Goal: Task Accomplishment & Management: Use online tool/utility

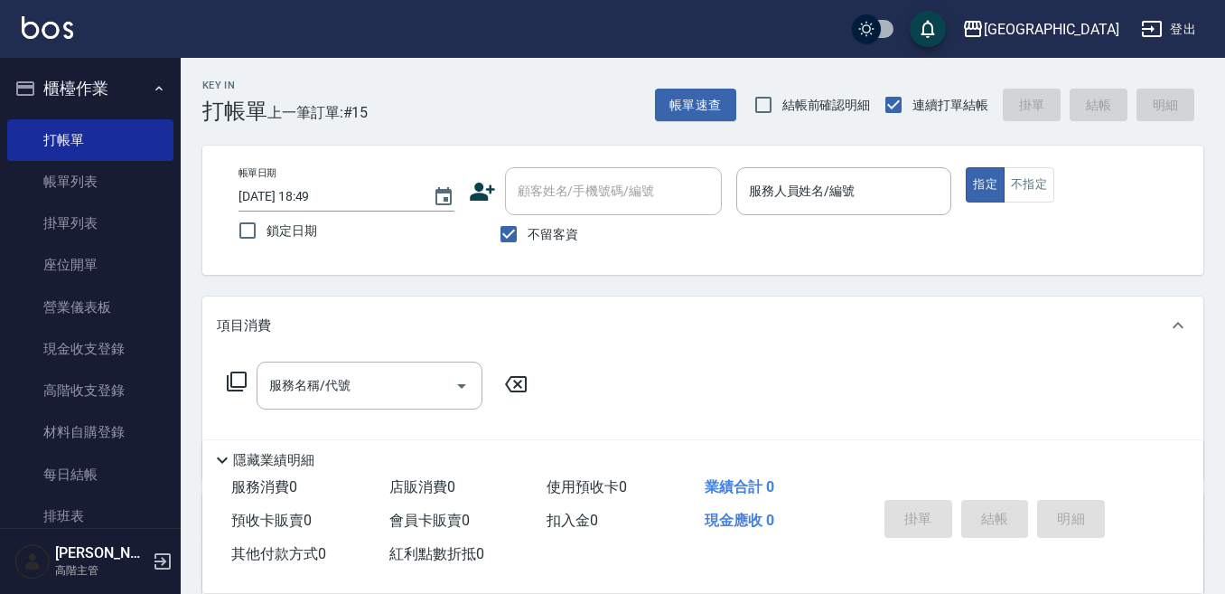
scroll to position [90, 0]
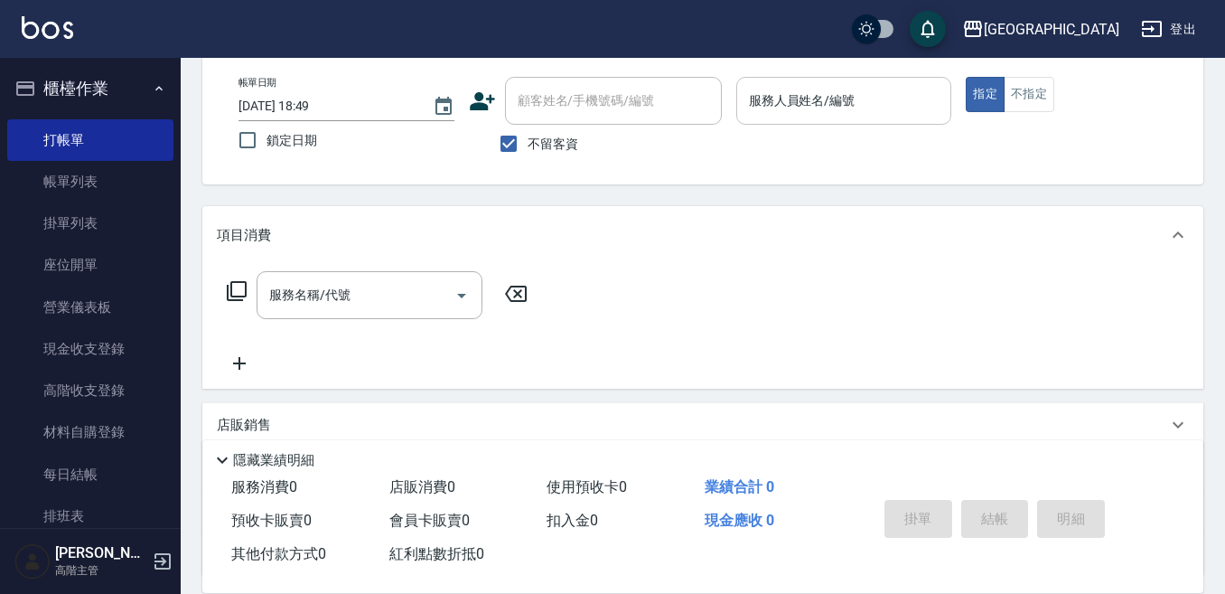
click at [836, 104] on input "服務人員姓名/編號" at bounding box center [844, 101] width 200 height 32
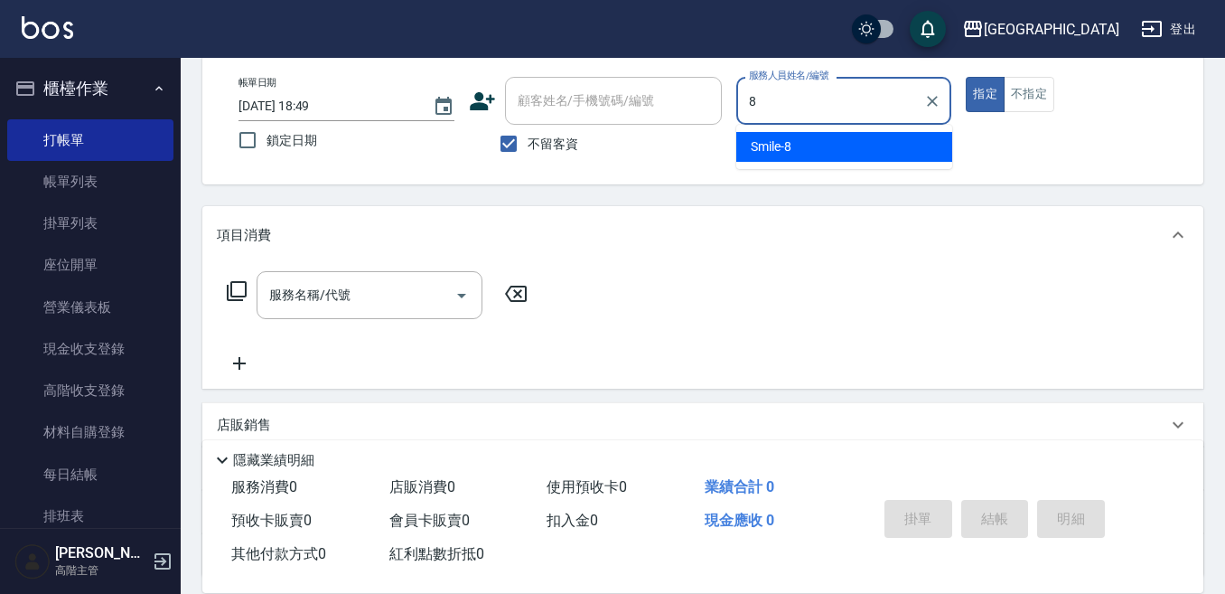
type input "Smile-8"
type button "true"
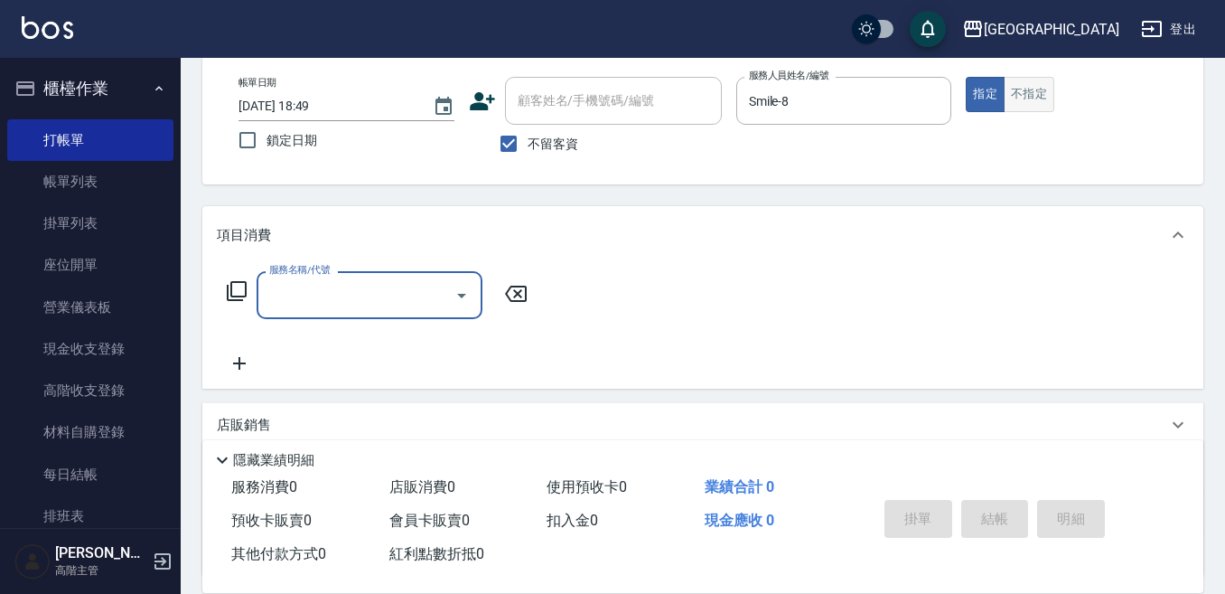
click at [1031, 85] on button "不指定" at bounding box center [1029, 94] width 51 height 35
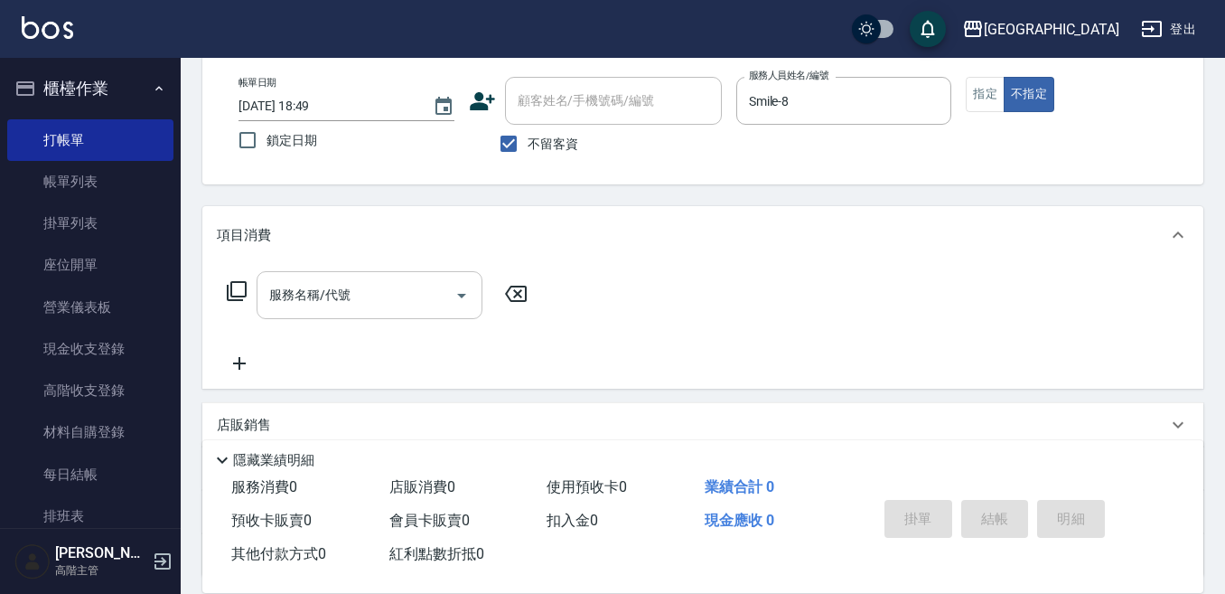
click at [339, 286] on input "服務名稱/代號" at bounding box center [356, 295] width 182 height 32
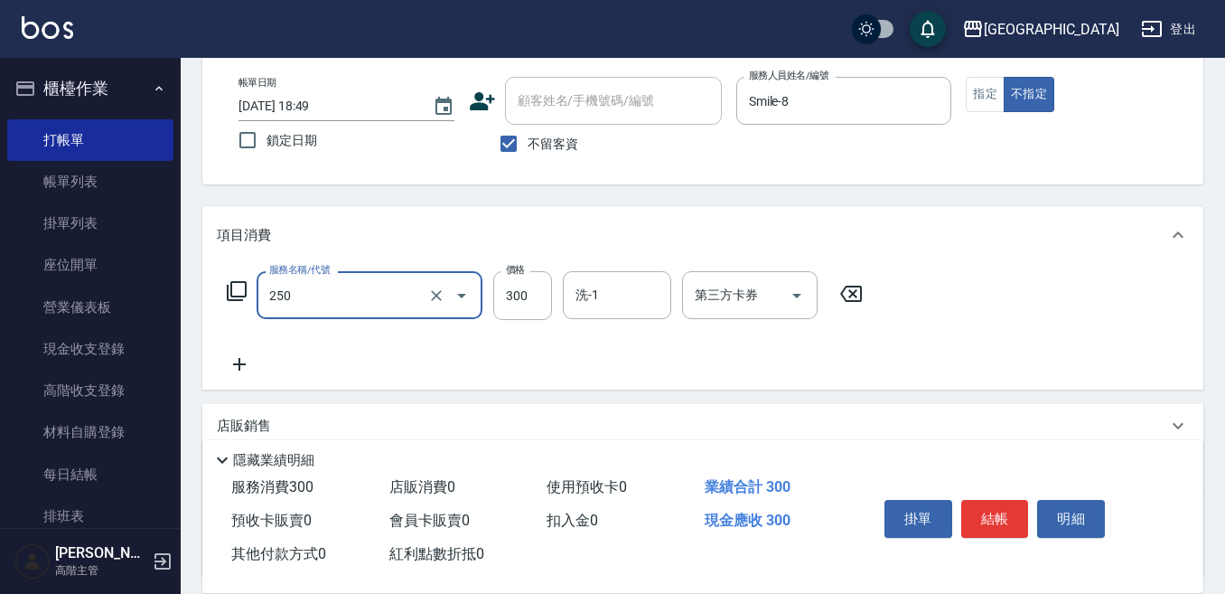
type input "日式洗髮(250)"
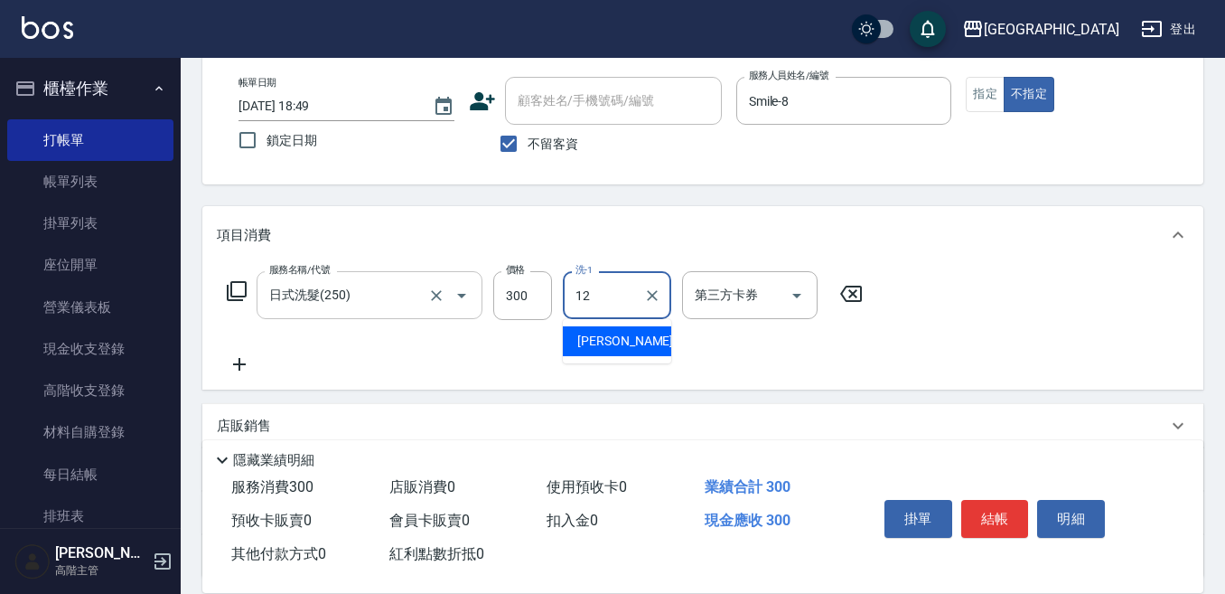
type input "Emily-12"
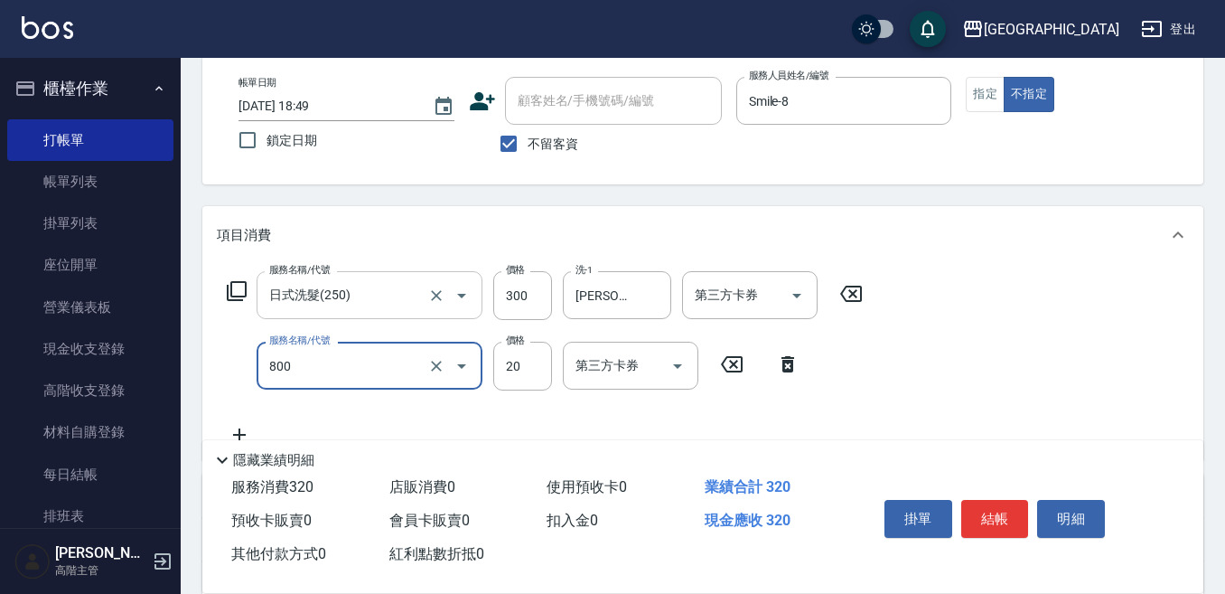
type input "潤絲精(800)"
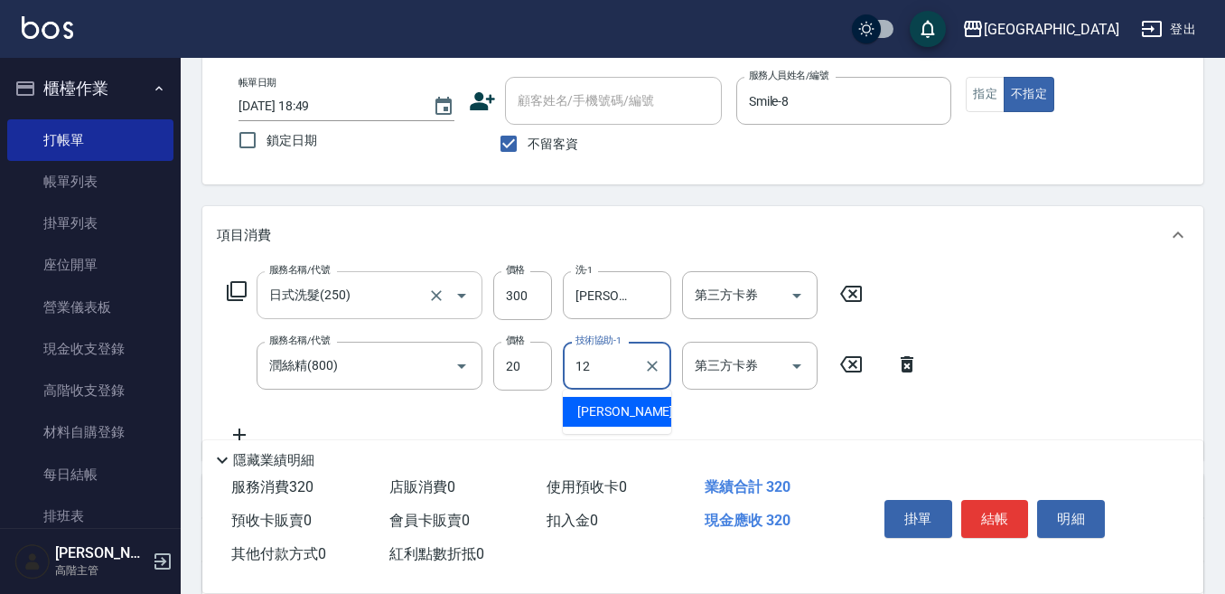
type input "Emily-12"
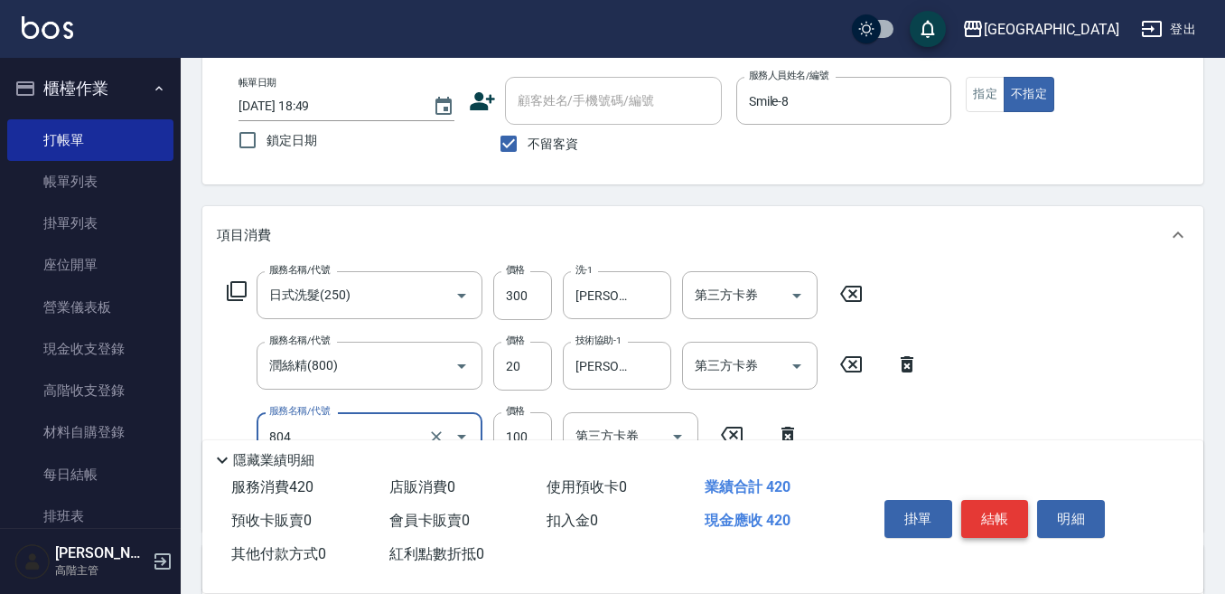
type input "涼洗髮精(804)"
drag, startPoint x: 989, startPoint y: 505, endPoint x: 999, endPoint y: 499, distance: 11.8
click at [990, 504] on button "結帳" at bounding box center [995, 519] width 68 height 38
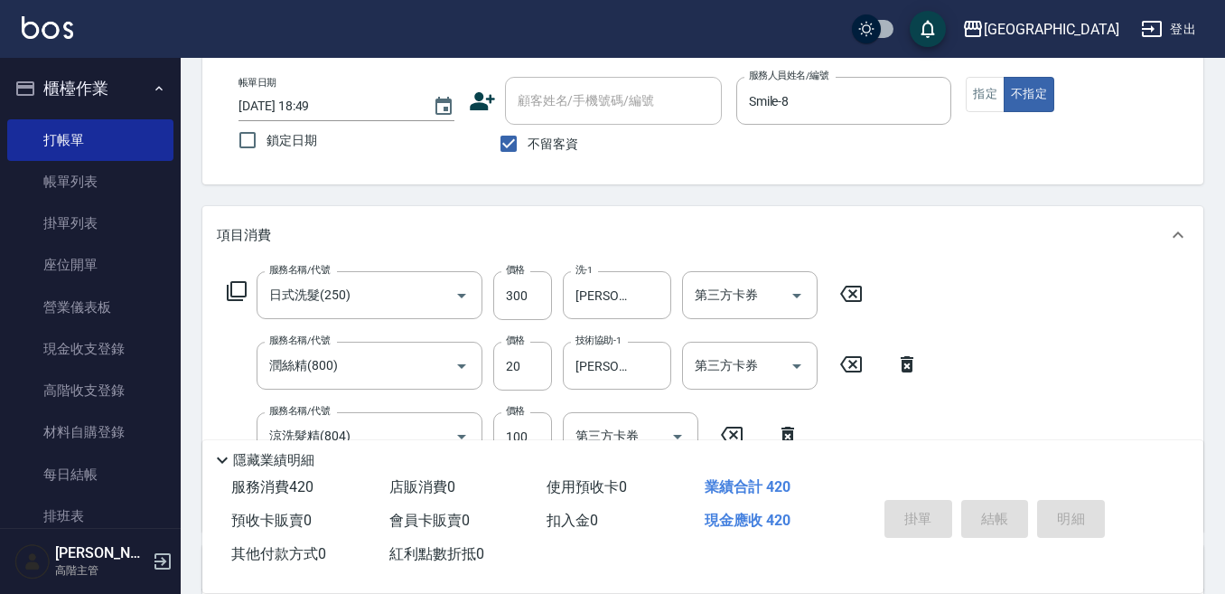
type input "2025/08/18 19:22"
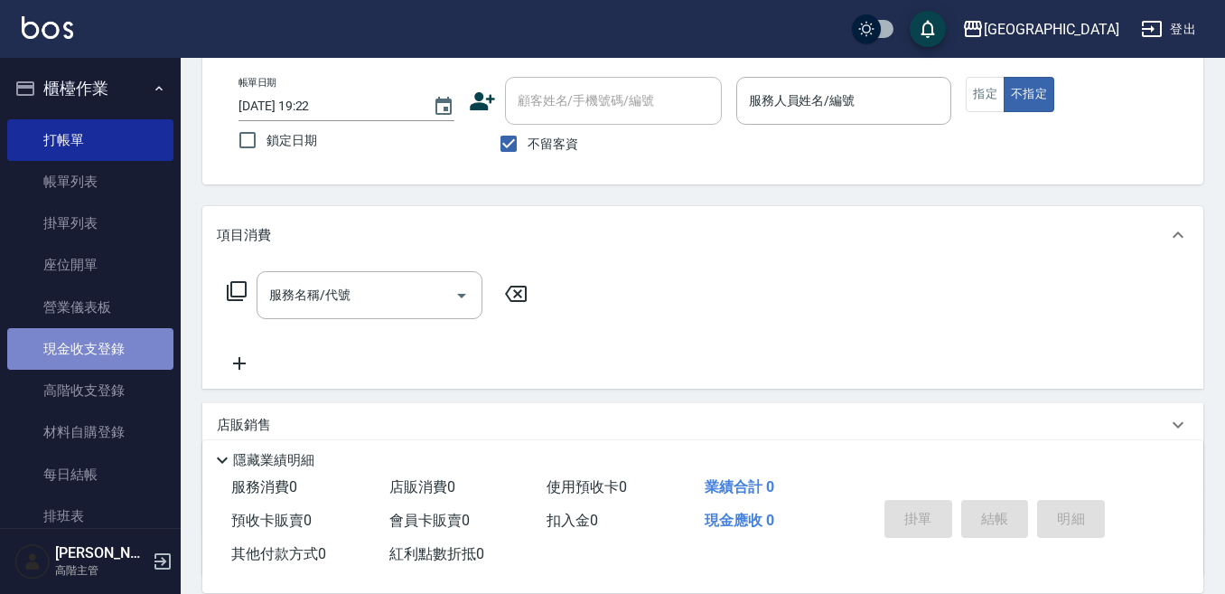
click at [118, 353] on link "現金收支登錄" at bounding box center [90, 349] width 166 height 42
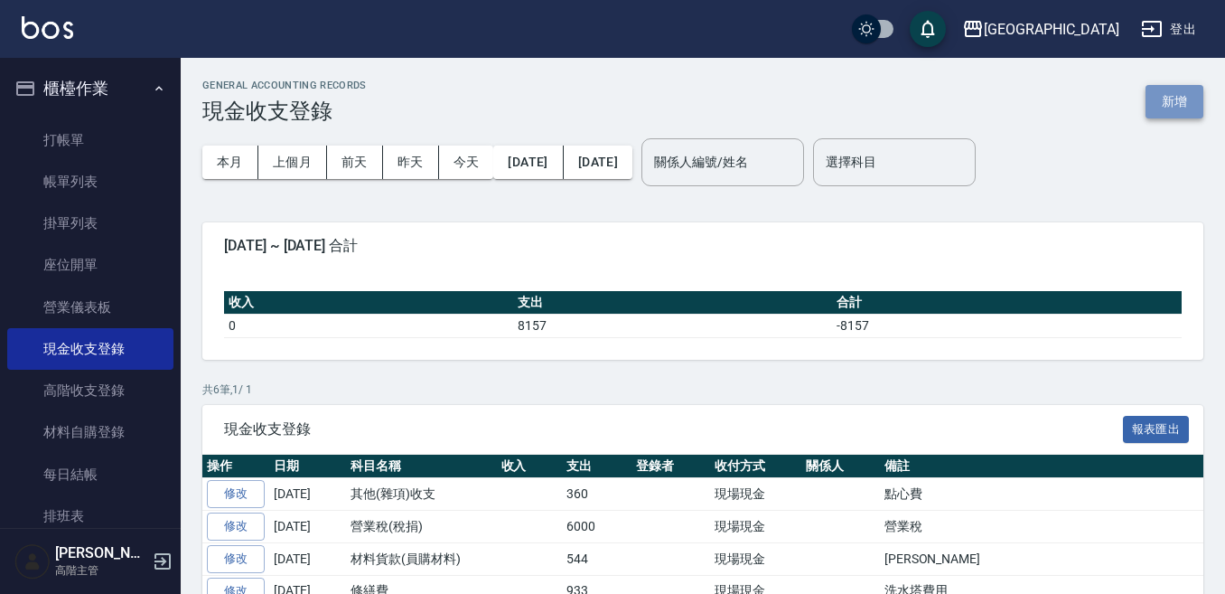
click at [1180, 89] on button "新增" at bounding box center [1175, 101] width 58 height 33
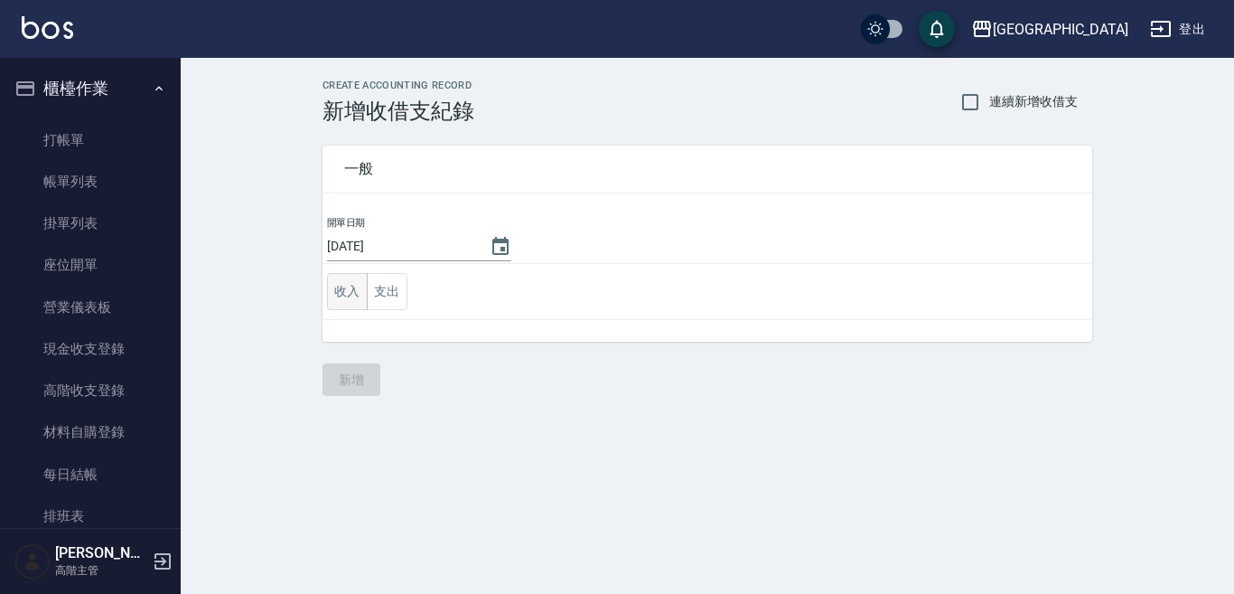
click at [346, 289] on button "收入" at bounding box center [347, 291] width 41 height 37
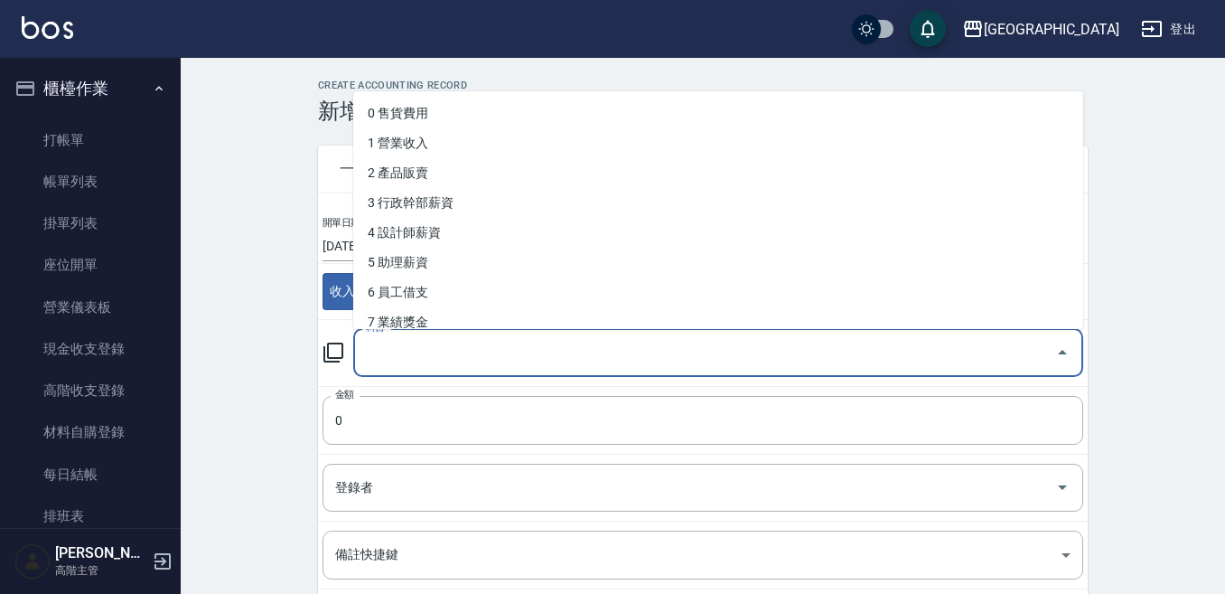
click at [466, 358] on input "科目" at bounding box center [704, 353] width 687 height 32
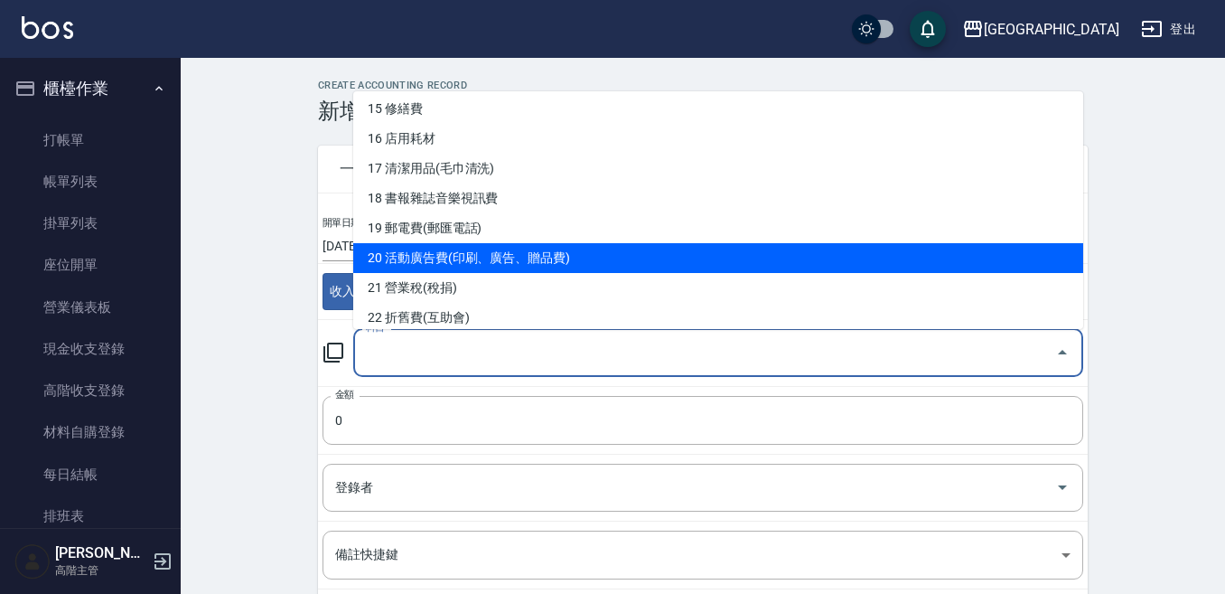
scroll to position [361, 0]
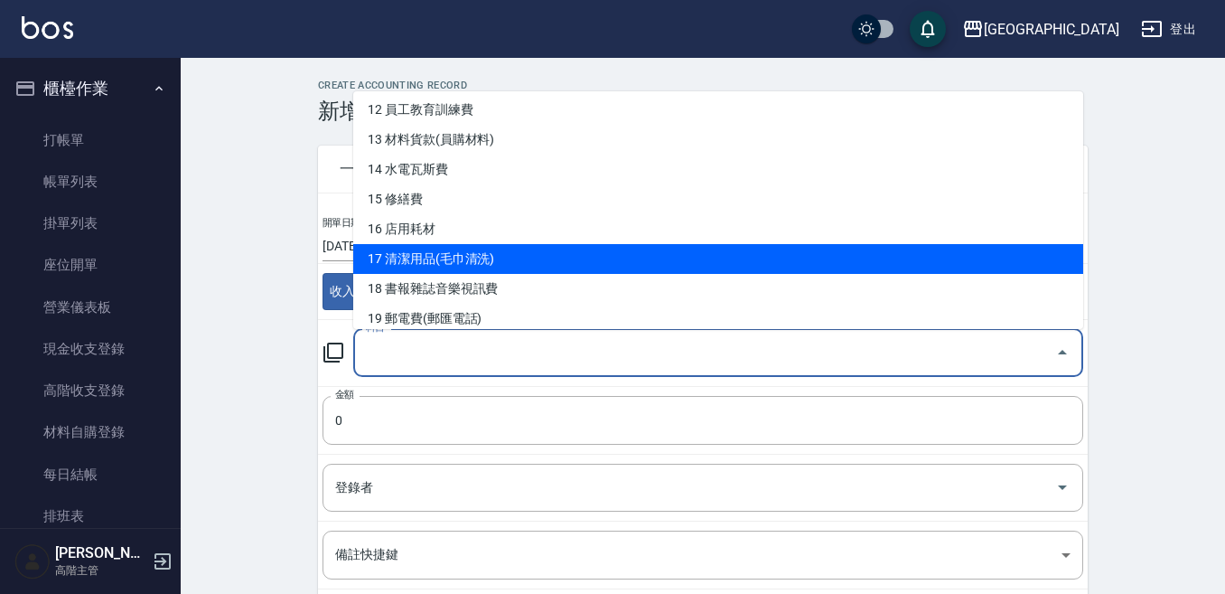
click at [461, 257] on li "17 清潔用品(毛巾清洗)" at bounding box center [718, 259] width 730 height 30
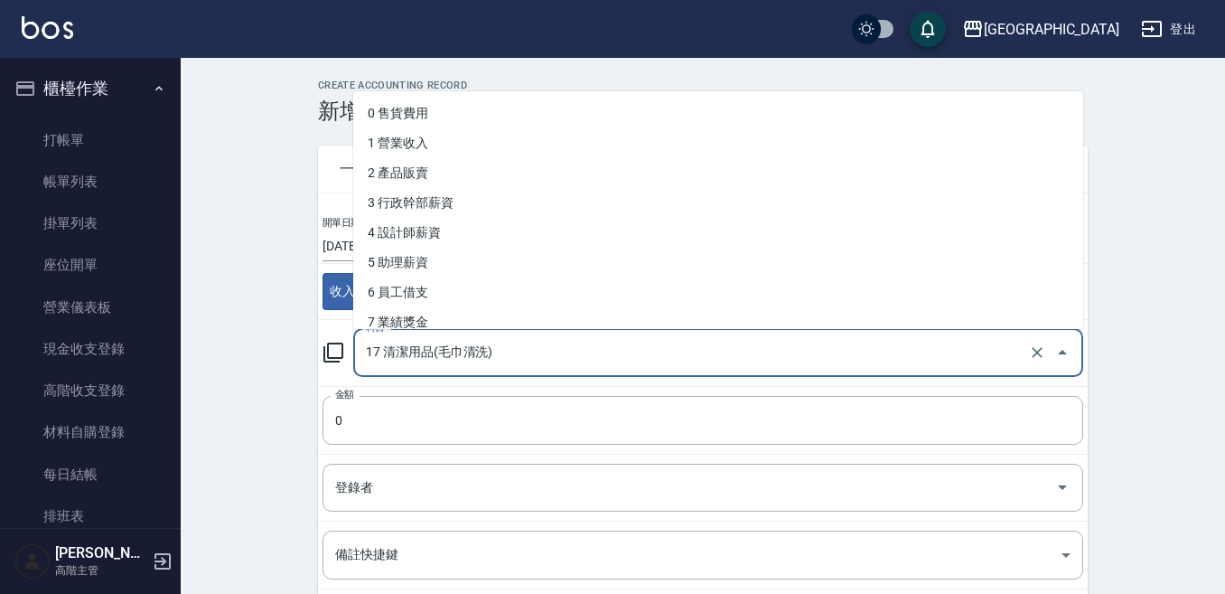
click at [402, 351] on input "17 清潔用品(毛巾清洗)" at bounding box center [692, 353] width 663 height 32
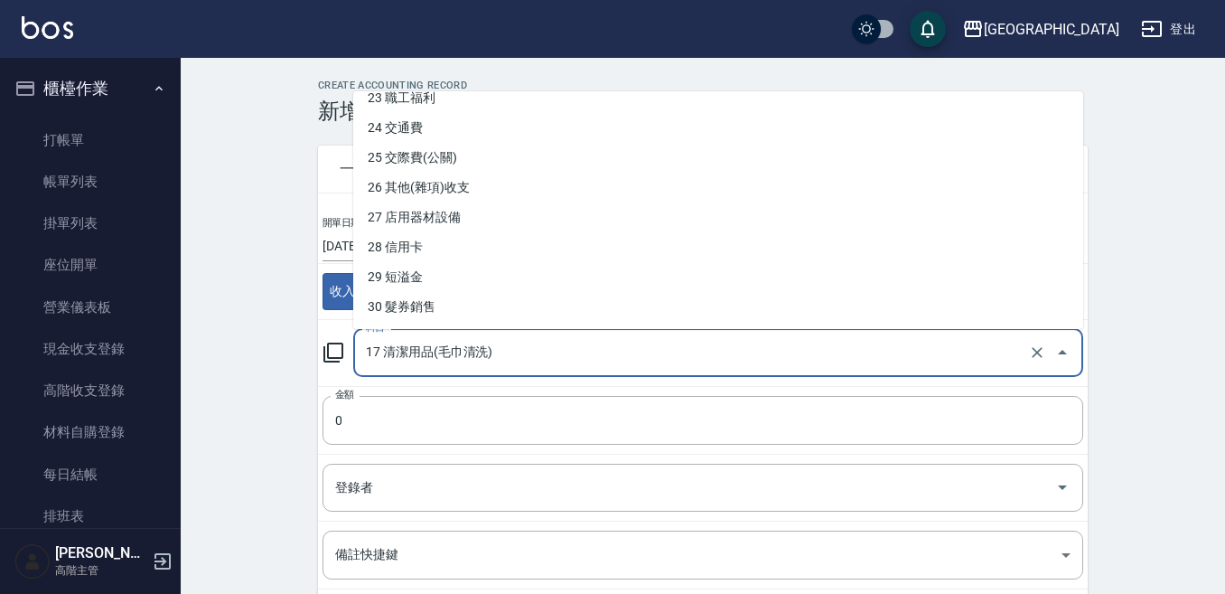
scroll to position [723, 0]
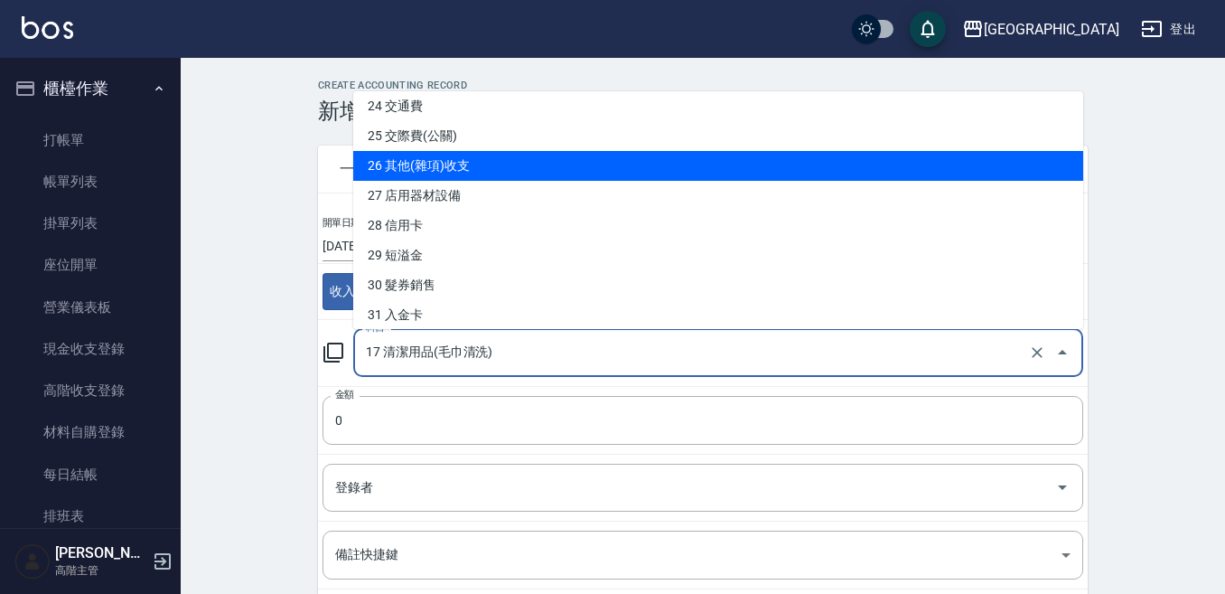
click at [467, 164] on li "26 其他(雜項)收支" at bounding box center [718, 166] width 730 height 30
type input "26 其他(雜項)收支"
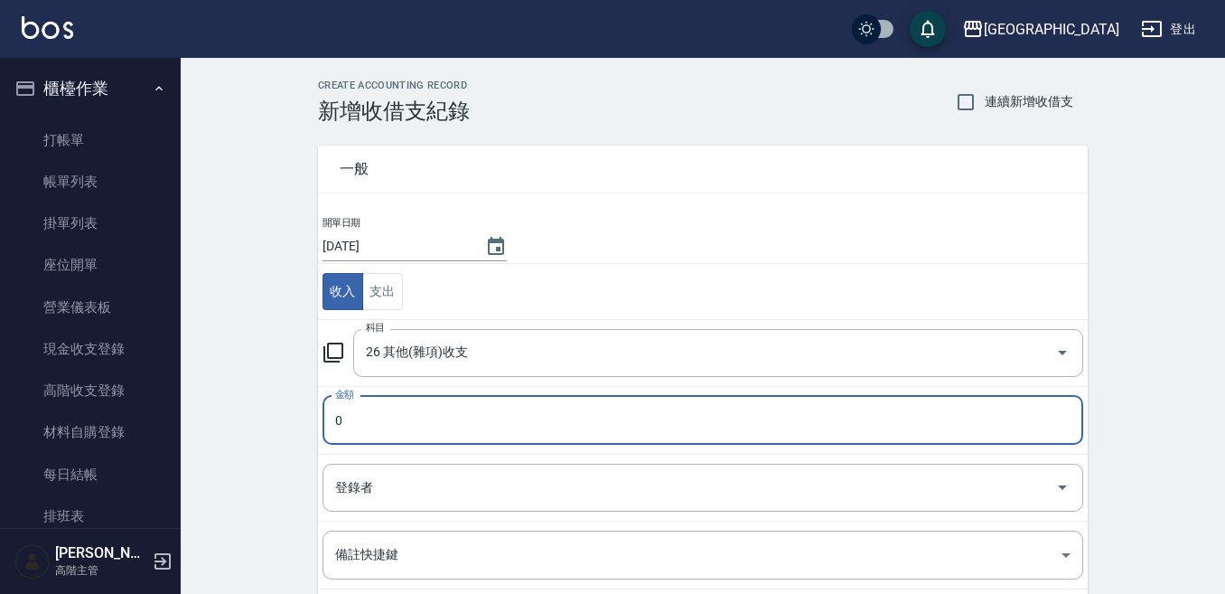
click at [387, 417] on input "0" at bounding box center [703, 420] width 761 height 49
type input "0250"
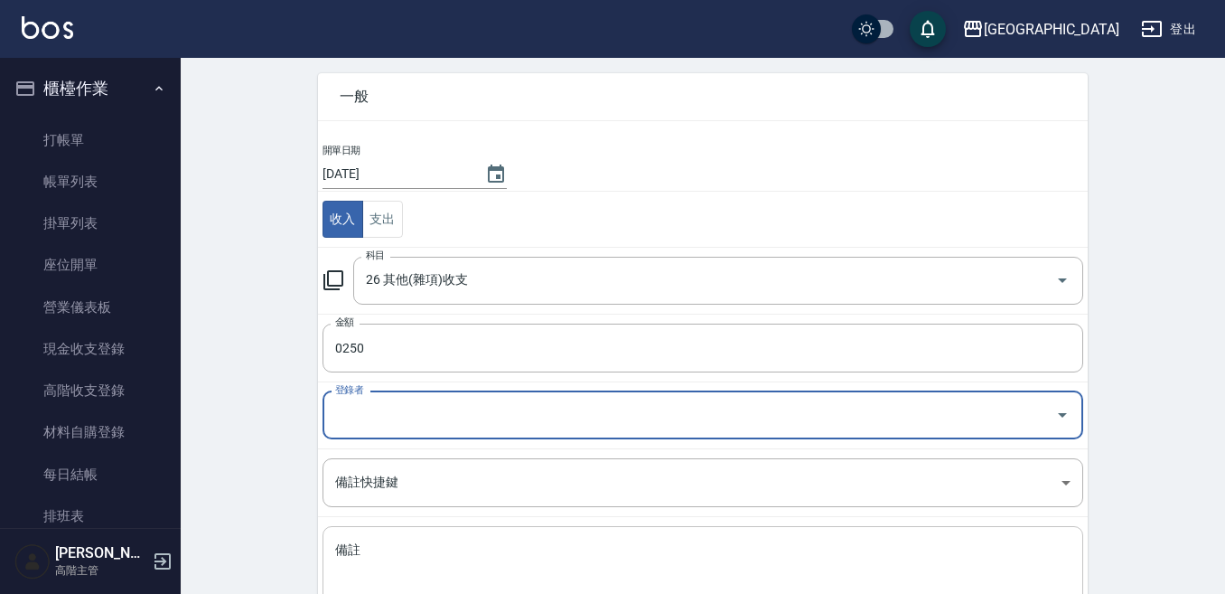
scroll to position [181, 0]
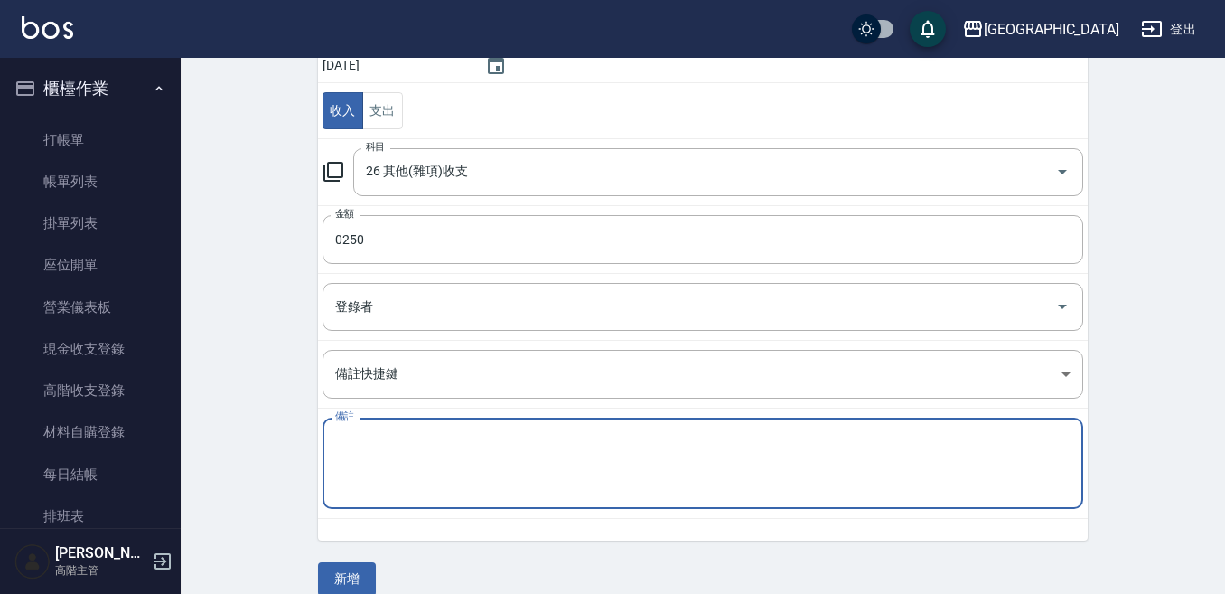
click at [389, 444] on textarea "備註" at bounding box center [702, 463] width 735 height 61
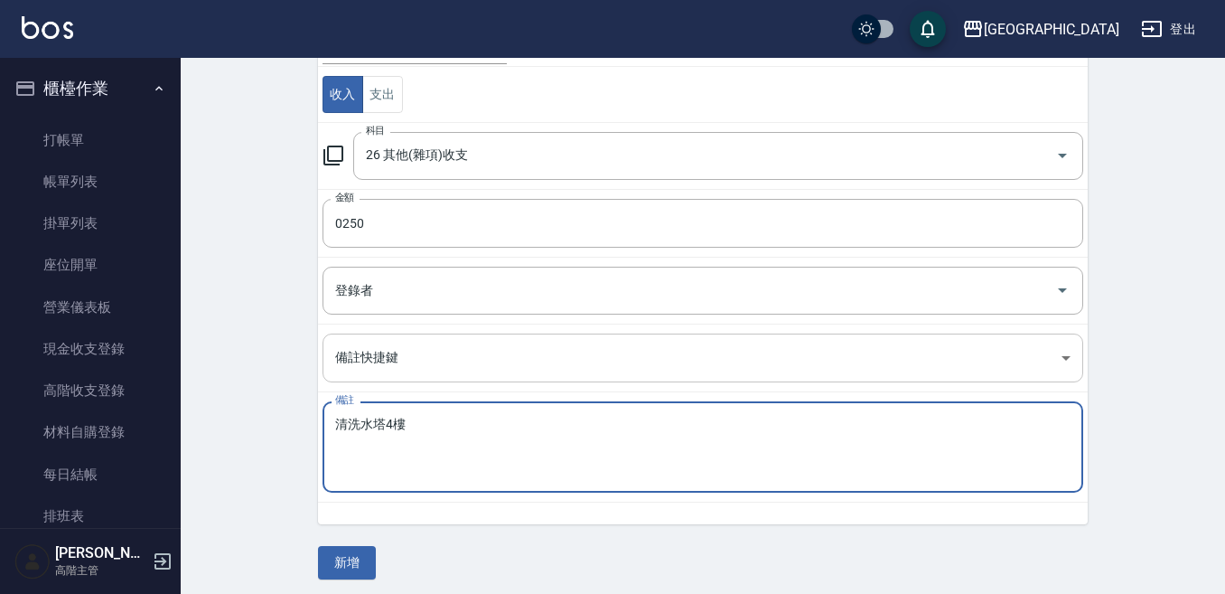
scroll to position [204, 0]
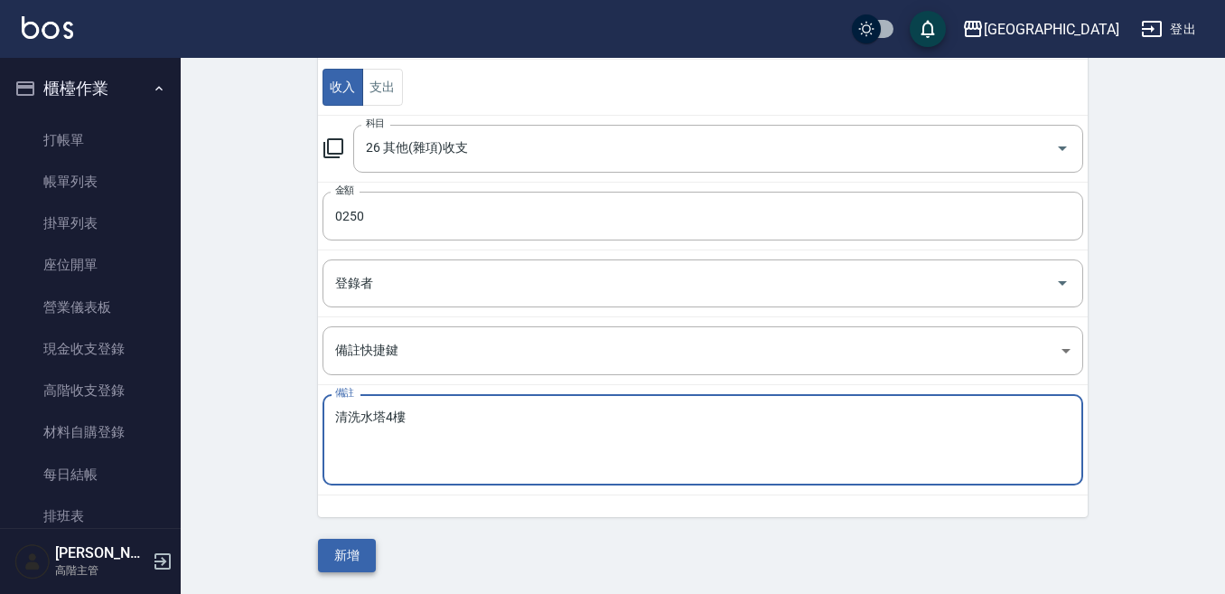
type textarea "清洗水塔4樓"
click at [341, 555] on button "新增" at bounding box center [347, 554] width 58 height 33
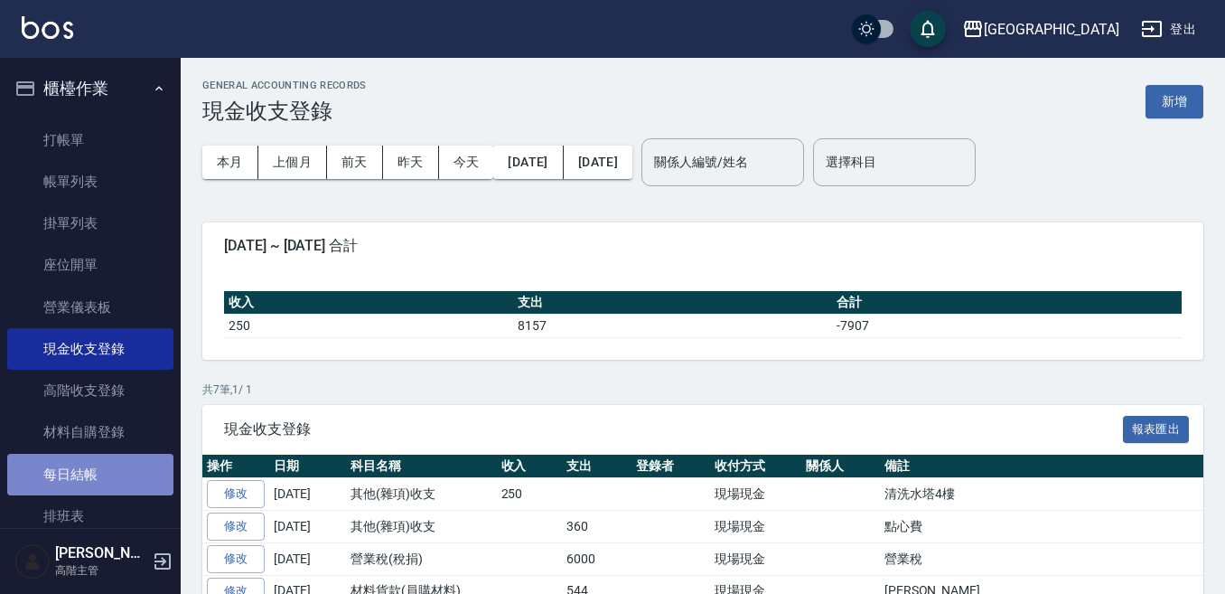
click at [102, 474] on link "每日結帳" at bounding box center [90, 475] width 166 height 42
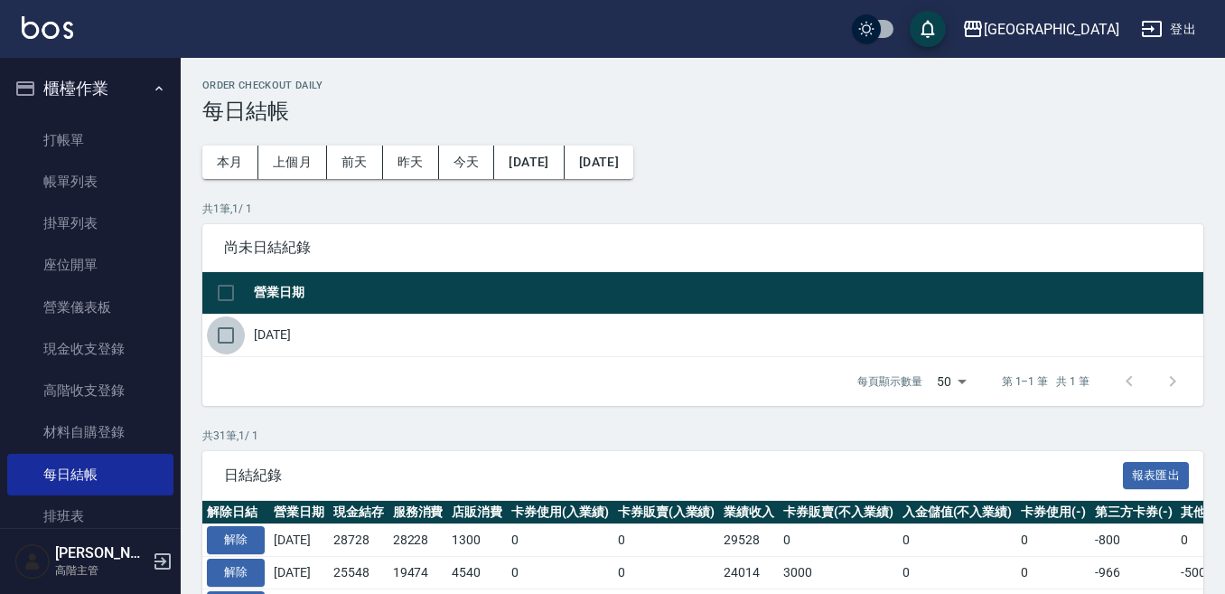
click at [222, 334] on input "checkbox" at bounding box center [226, 335] width 38 height 38
checkbox input "true"
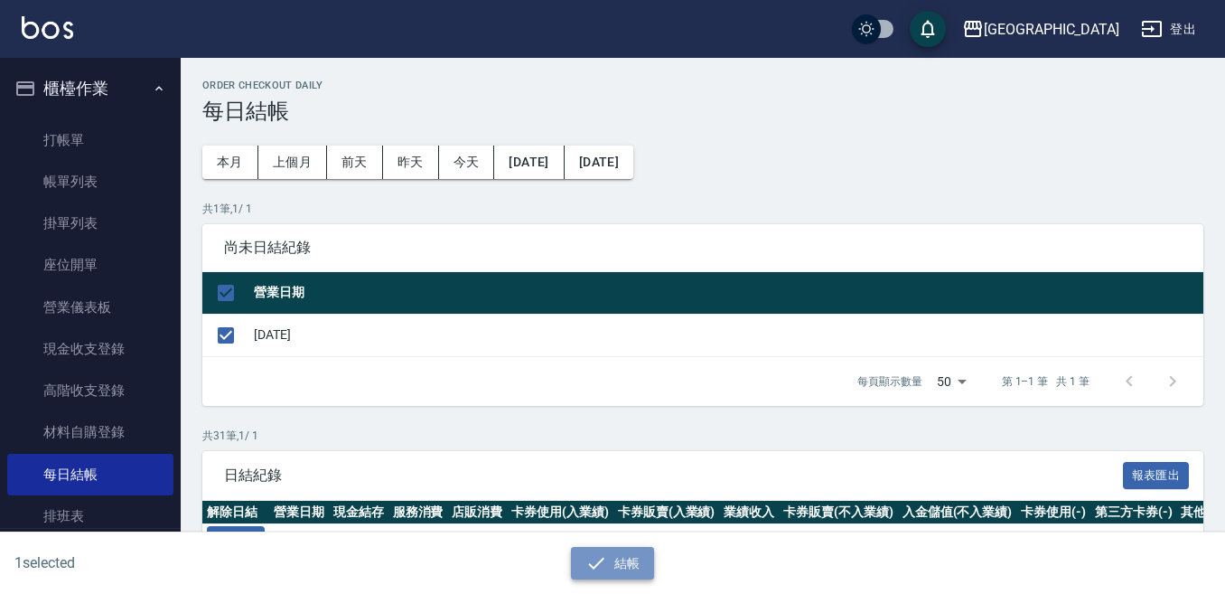
click at [619, 564] on button "結帳" at bounding box center [613, 563] width 84 height 33
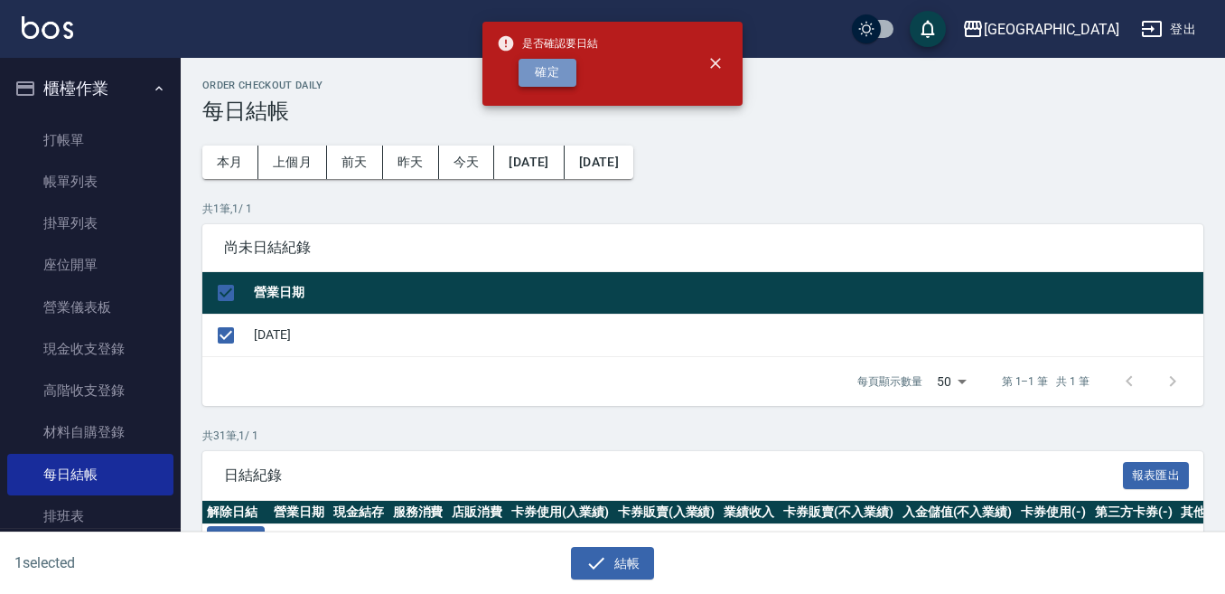
click at [557, 63] on button "確定" at bounding box center [548, 73] width 58 height 28
checkbox input "false"
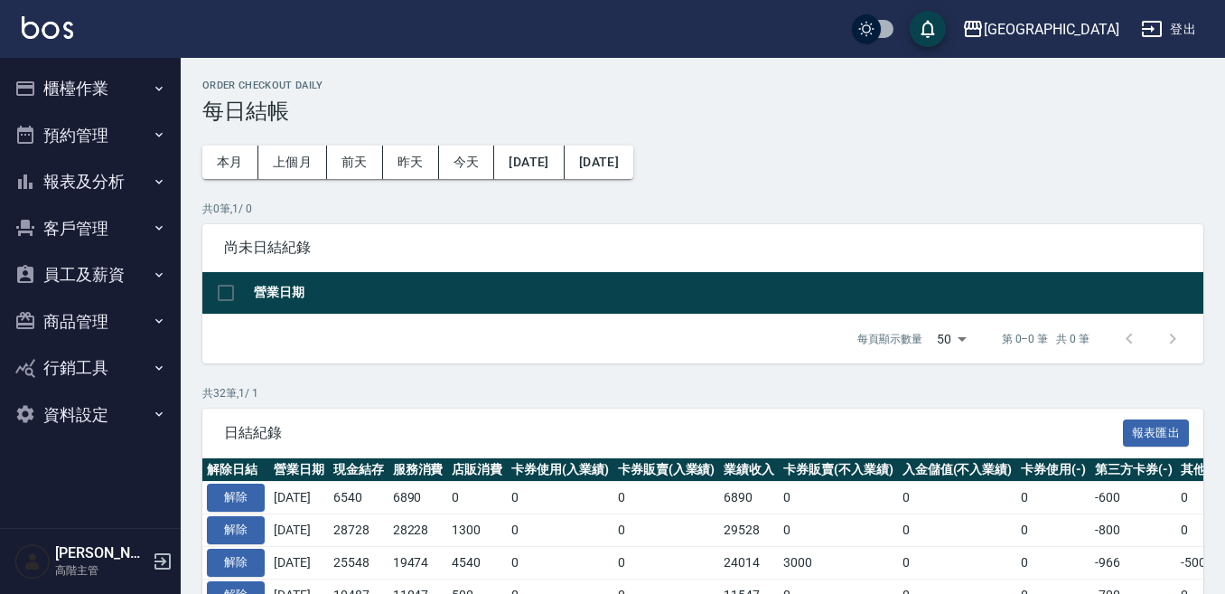
click at [114, 85] on button "櫃檯作業" at bounding box center [90, 88] width 166 height 47
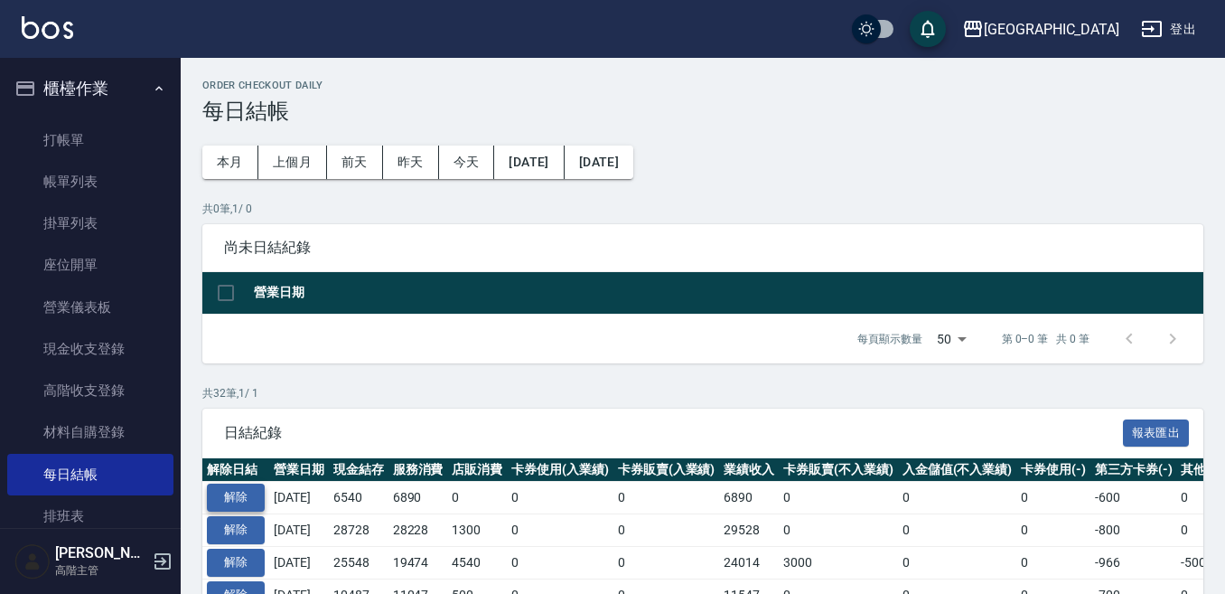
click at [232, 503] on button "解除" at bounding box center [236, 497] width 58 height 28
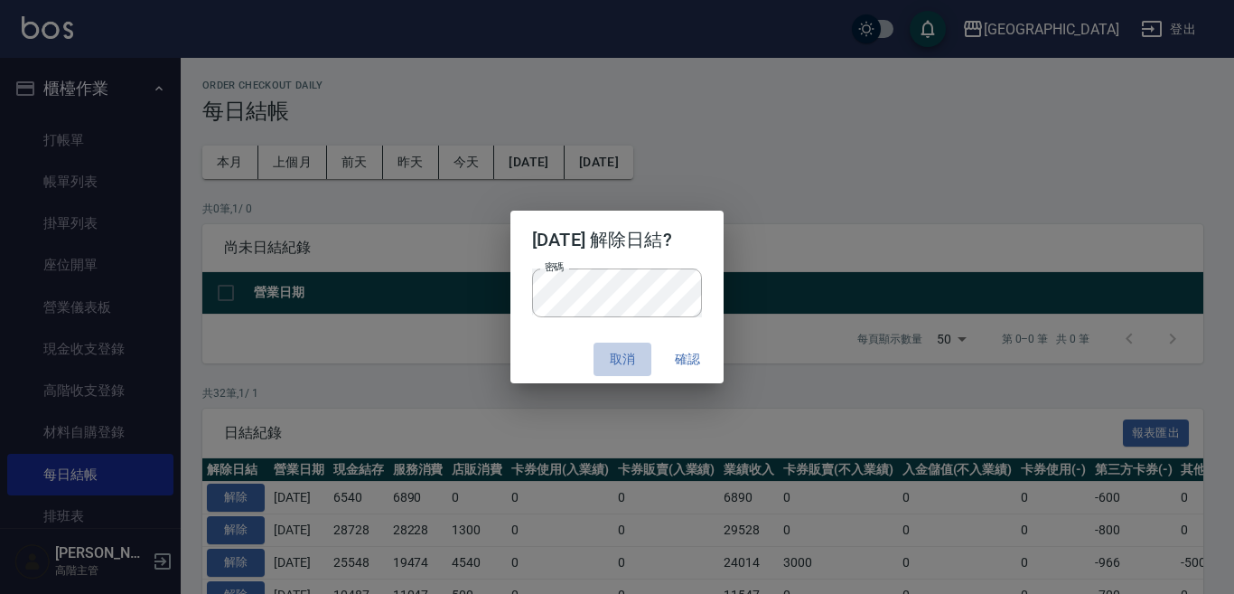
click at [629, 353] on button "取消" at bounding box center [623, 358] width 58 height 33
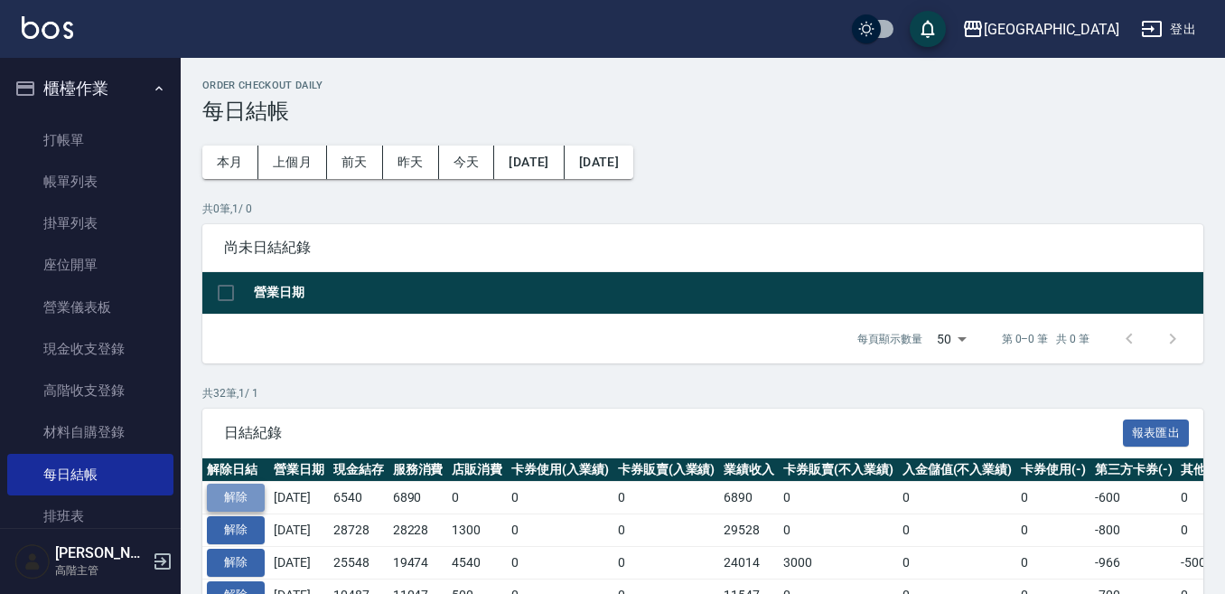
click at [235, 499] on button "解除" at bounding box center [236, 497] width 58 height 28
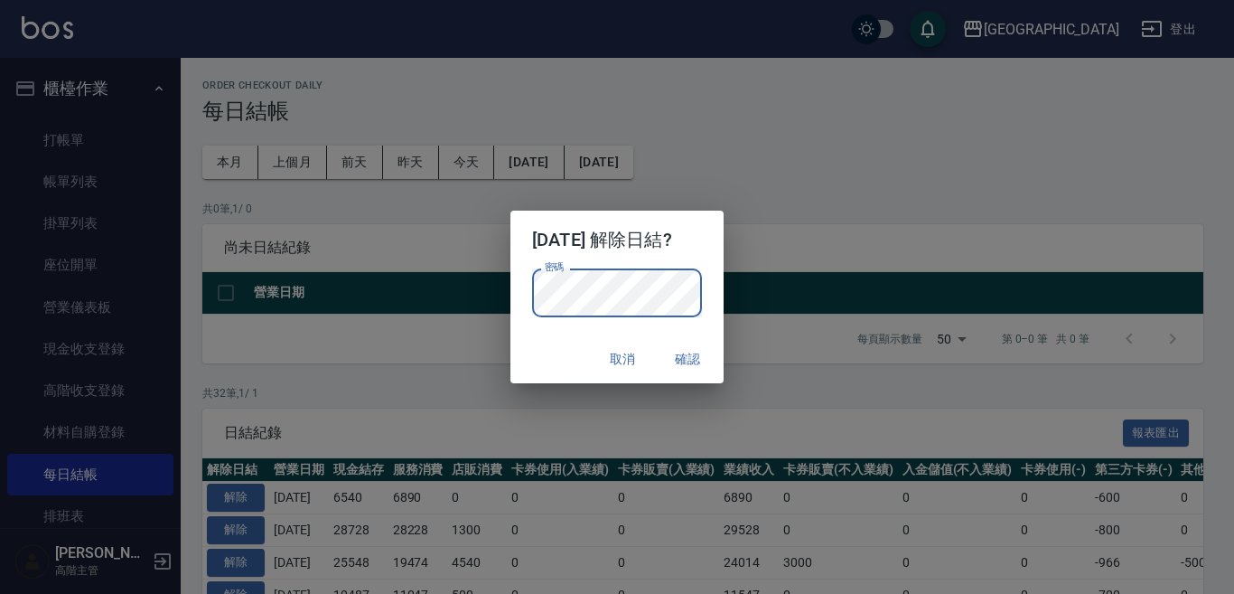
click at [625, 360] on button "取消" at bounding box center [623, 358] width 58 height 33
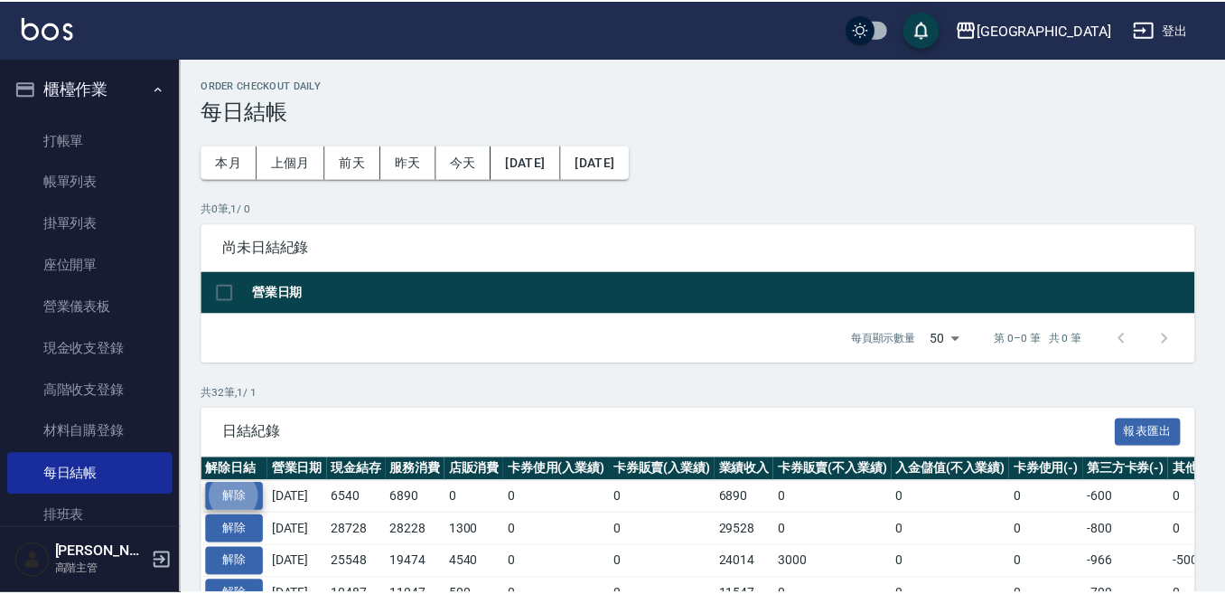
scroll to position [3, 23]
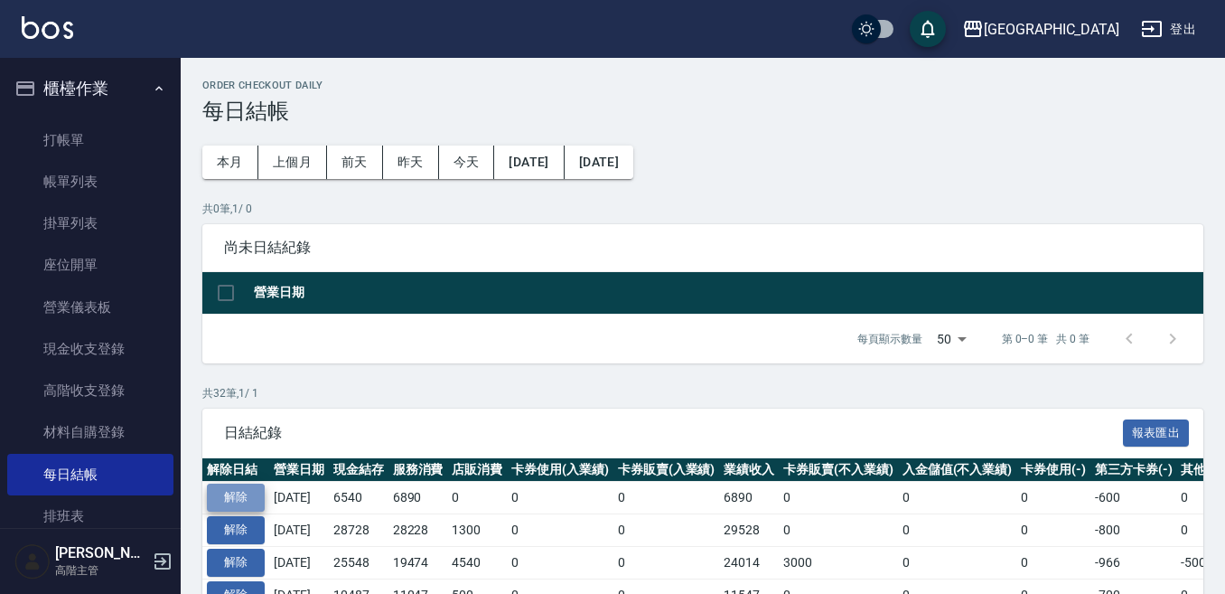
click at [243, 498] on button "解除" at bounding box center [236, 497] width 58 height 28
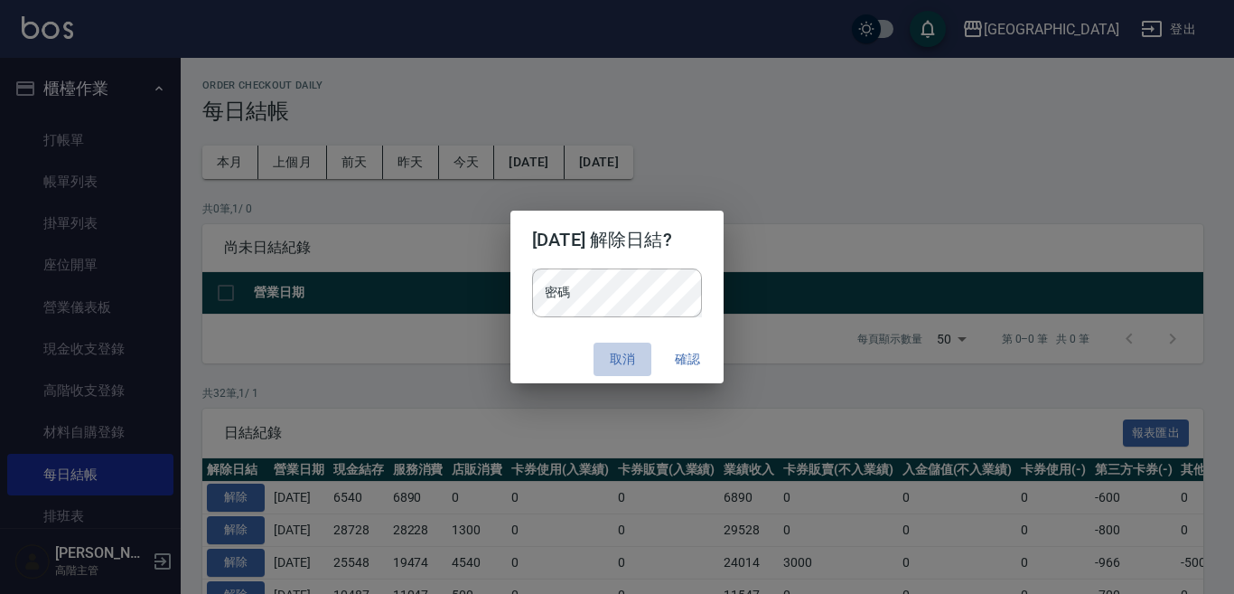
drag, startPoint x: 631, startPoint y: 373, endPoint x: 632, endPoint y: 351, distance: 22.7
click at [632, 354] on button "取消" at bounding box center [623, 358] width 58 height 33
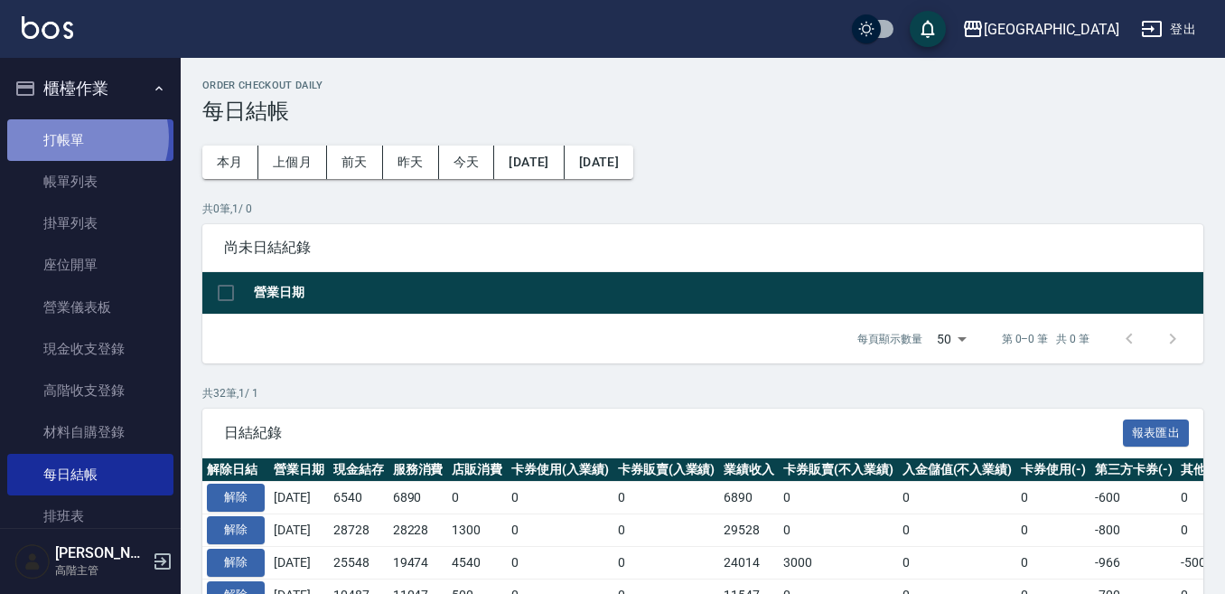
click at [84, 136] on link "打帳單" at bounding box center [90, 140] width 166 height 42
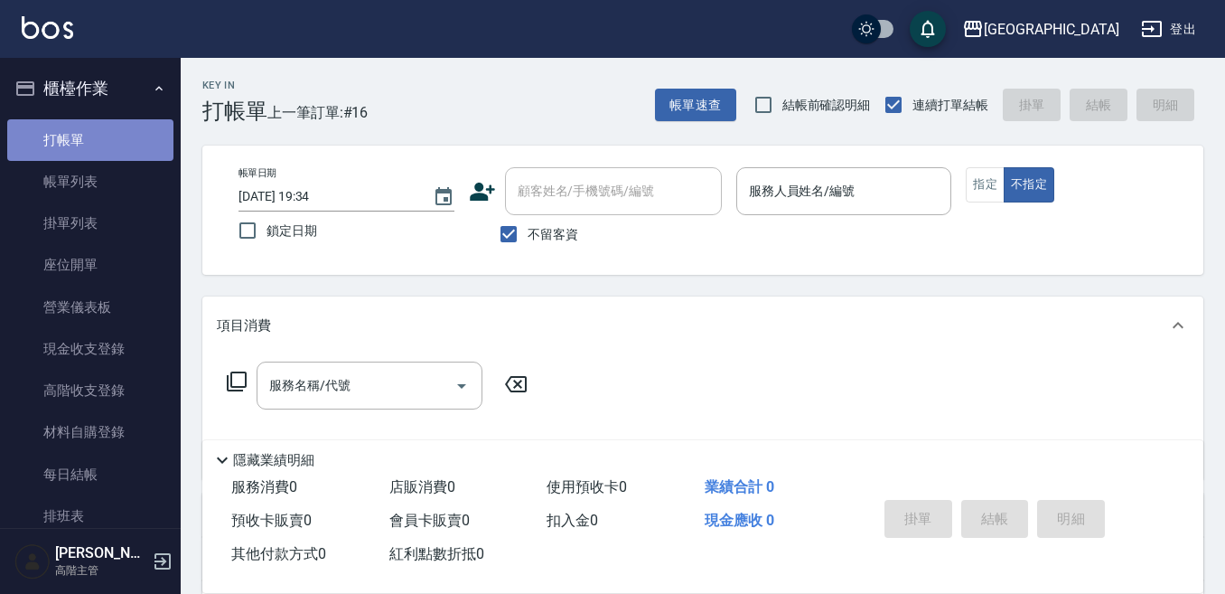
drag, startPoint x: 90, startPoint y: 137, endPoint x: 136, endPoint y: 143, distance: 46.4
click at [90, 136] on link "打帳單" at bounding box center [90, 140] width 166 height 42
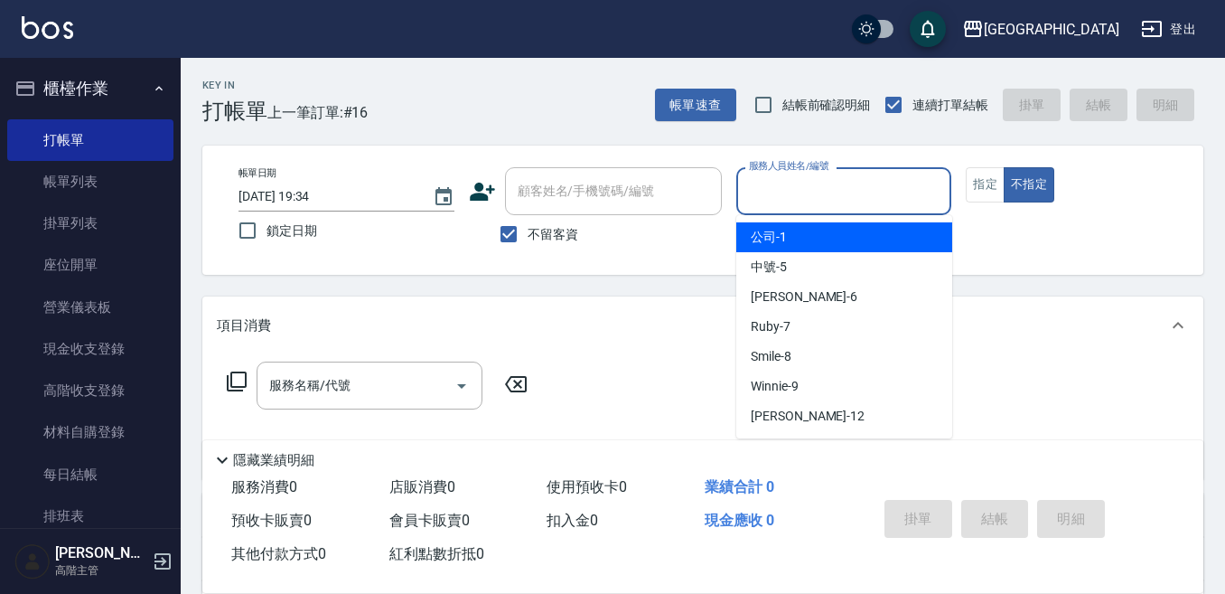
click at [809, 195] on input "服務人員姓名/編號" at bounding box center [844, 191] width 200 height 32
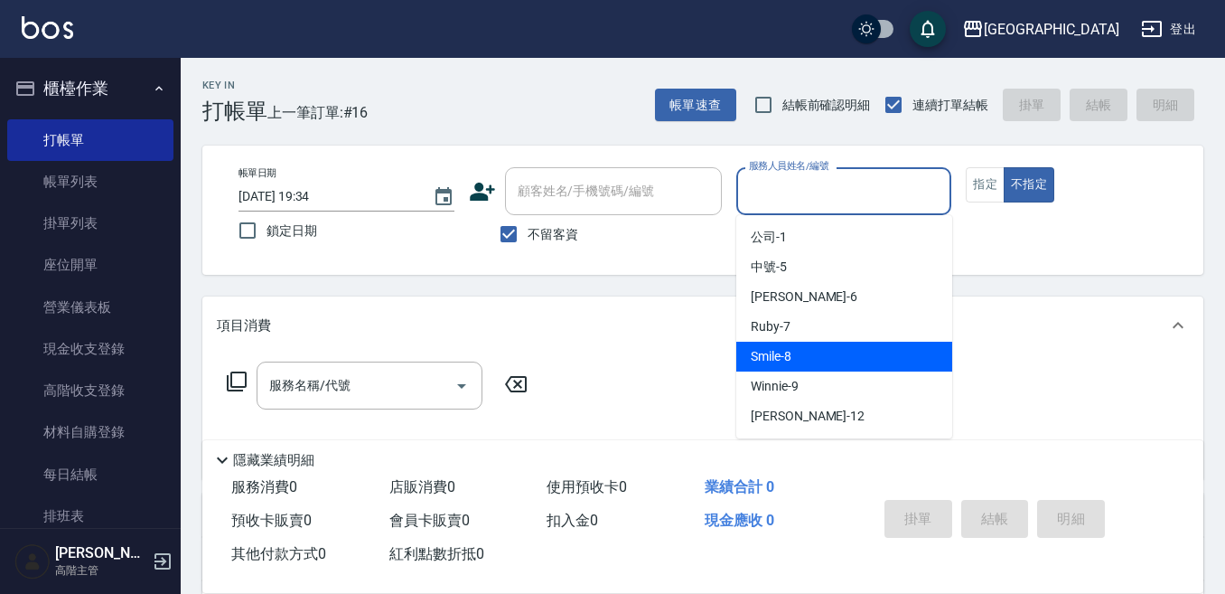
drag, startPoint x: 797, startPoint y: 359, endPoint x: 843, endPoint y: 311, distance: 66.4
click at [799, 359] on div "Smile -8" at bounding box center [844, 356] width 216 height 30
type input "Smile-8"
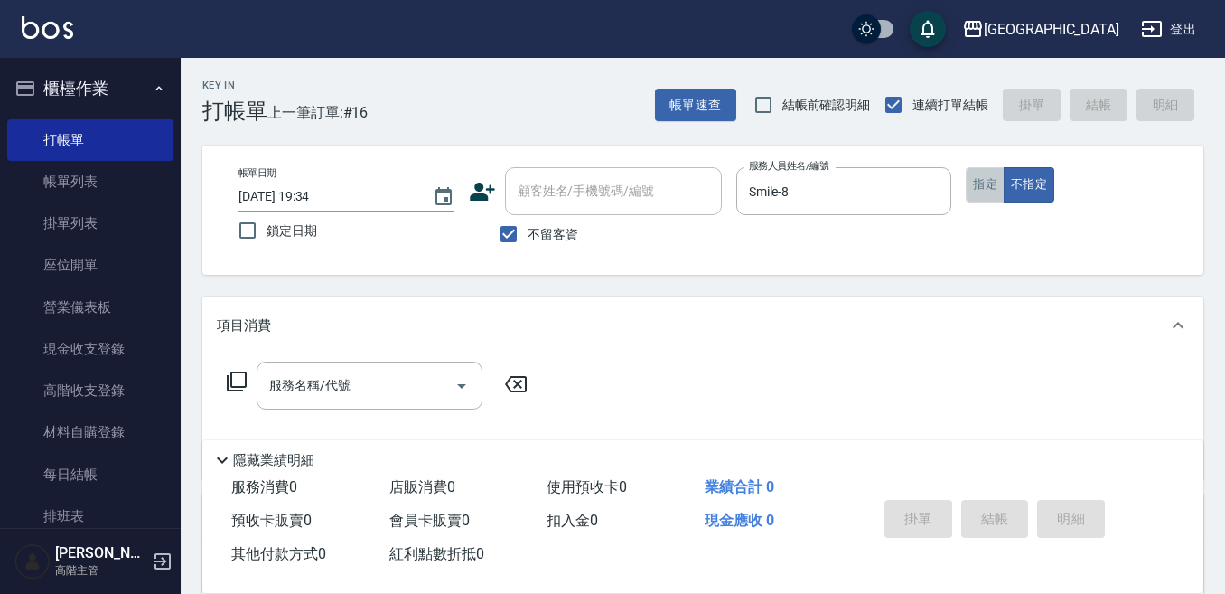
click at [983, 192] on button "指定" at bounding box center [985, 184] width 39 height 35
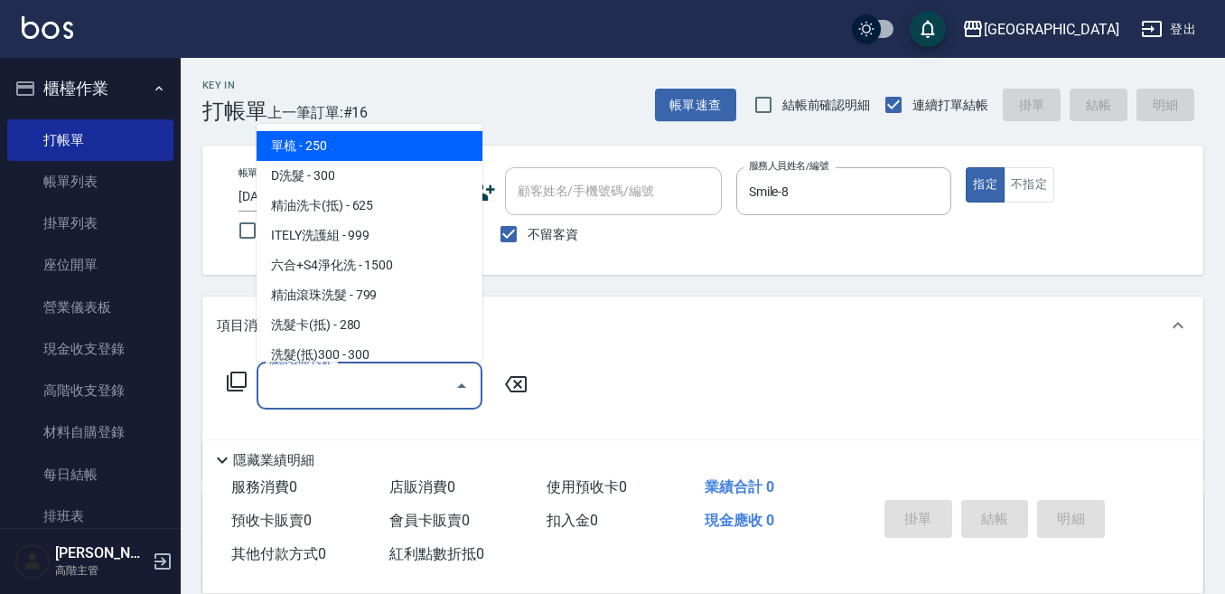
click at [326, 376] on div "服務名稱/代號 服務名稱/代號" at bounding box center [370, 385] width 226 height 48
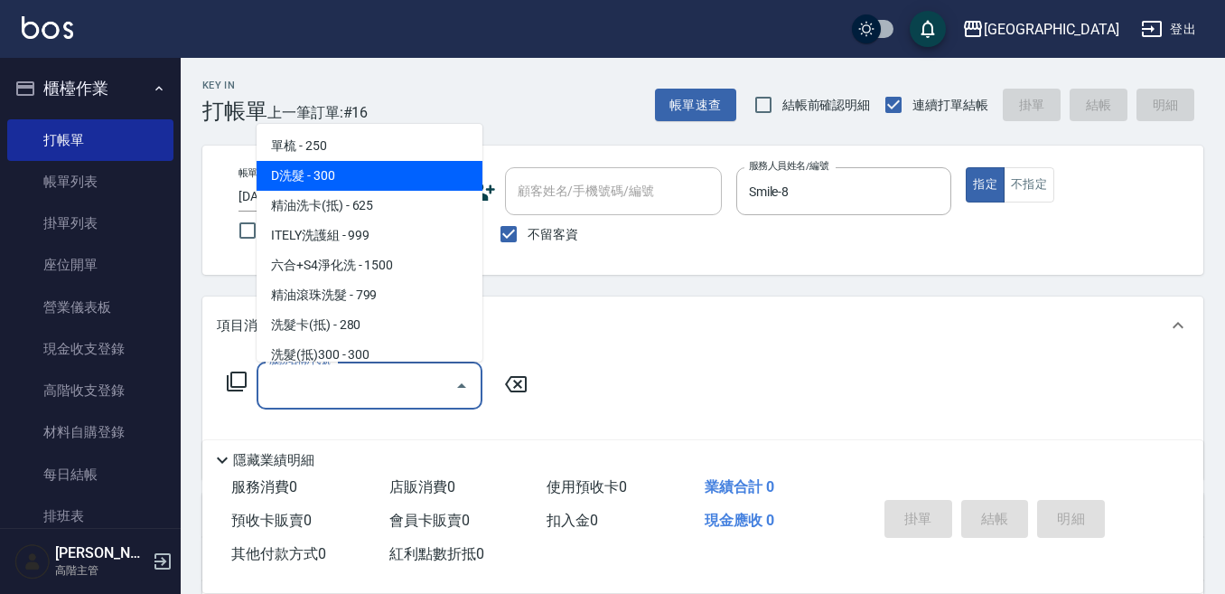
type input "D洗髮(209)"
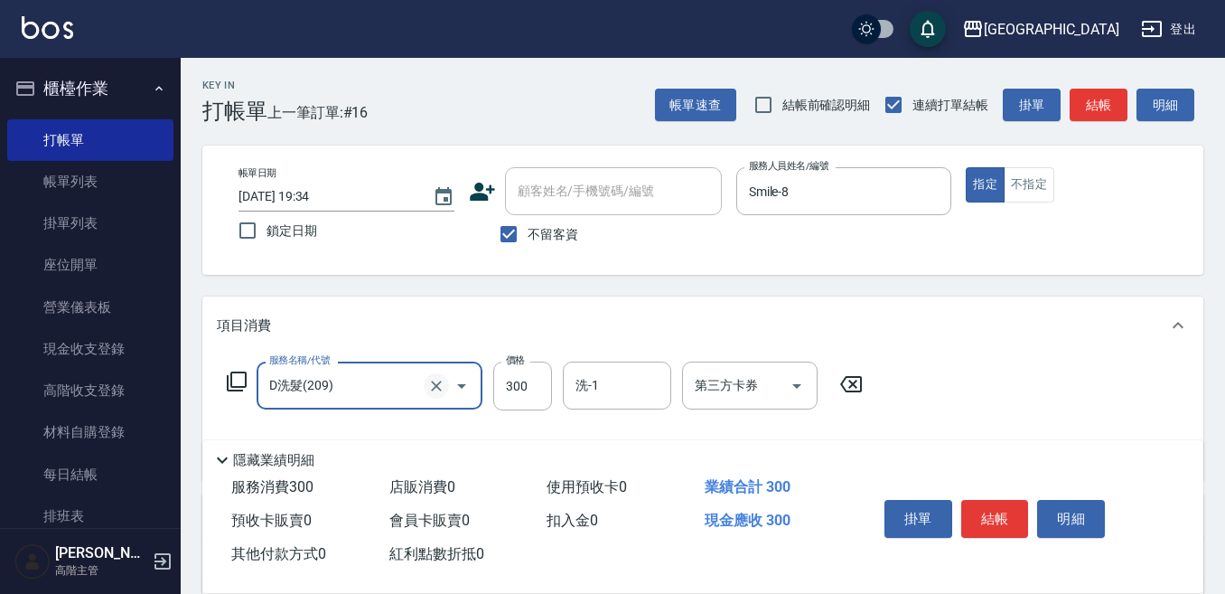
click at [437, 386] on icon "Clear" at bounding box center [436, 385] width 11 height 11
click at [365, 390] on input "服務名稱/代號" at bounding box center [344, 386] width 159 height 32
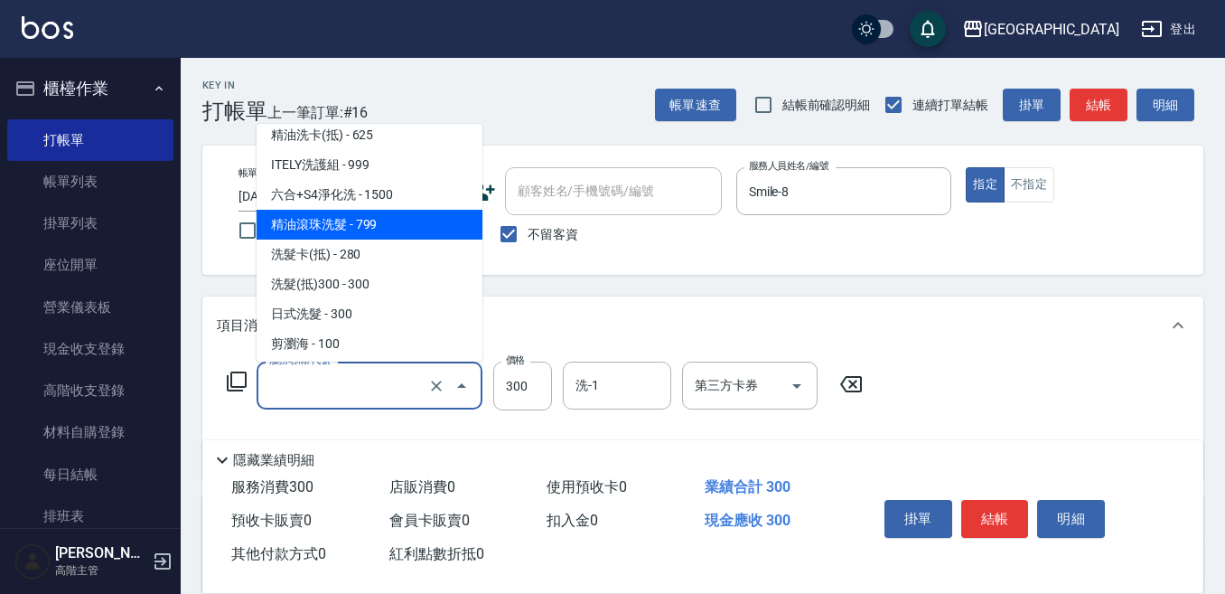
scroll to position [90, 0]
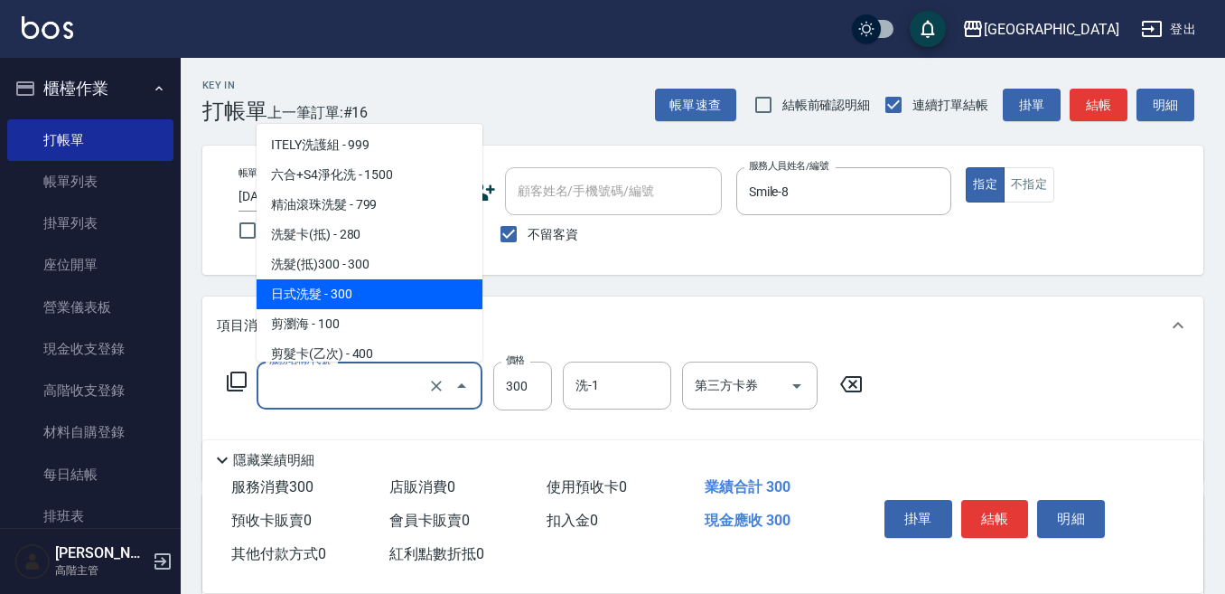
drag, startPoint x: 346, startPoint y: 289, endPoint x: 383, endPoint y: 290, distance: 37.1
click at [347, 290] on span "日式洗髮 - 300" at bounding box center [370, 294] width 226 height 30
type input "日式洗髮(250)"
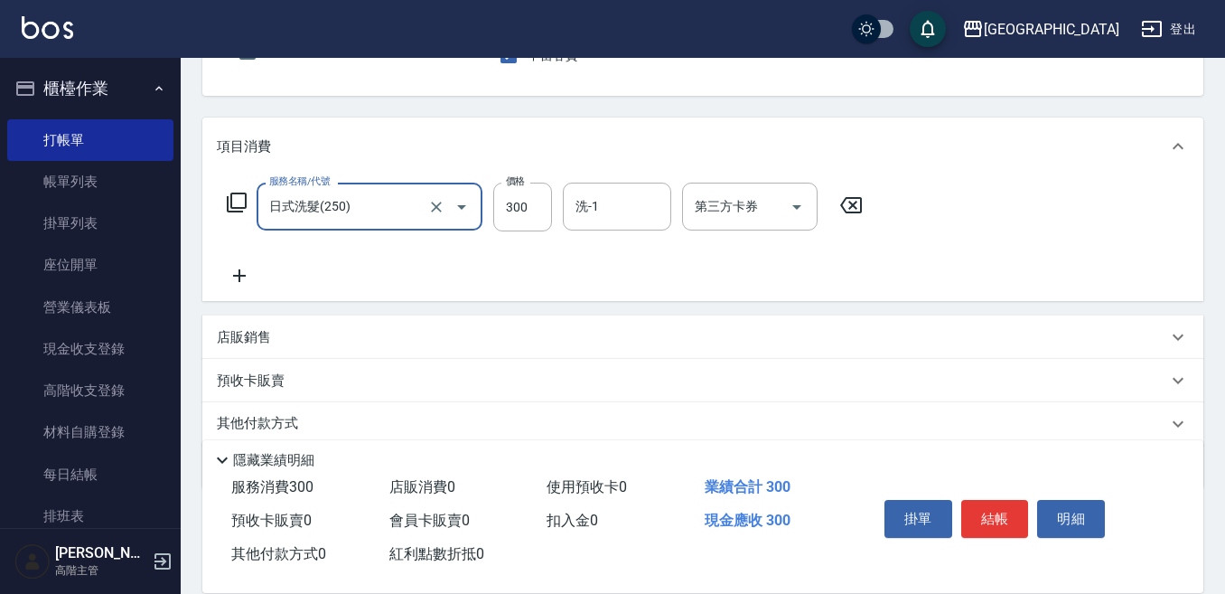
scroll to position [181, 0]
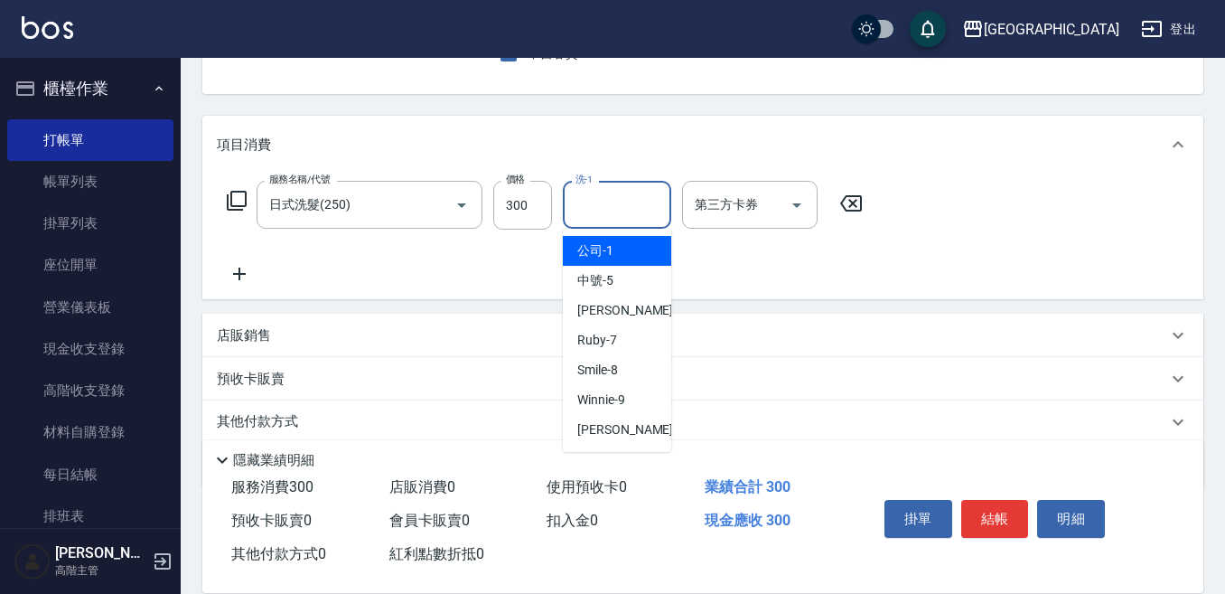
click at [610, 210] on input "洗-1" at bounding box center [617, 205] width 92 height 32
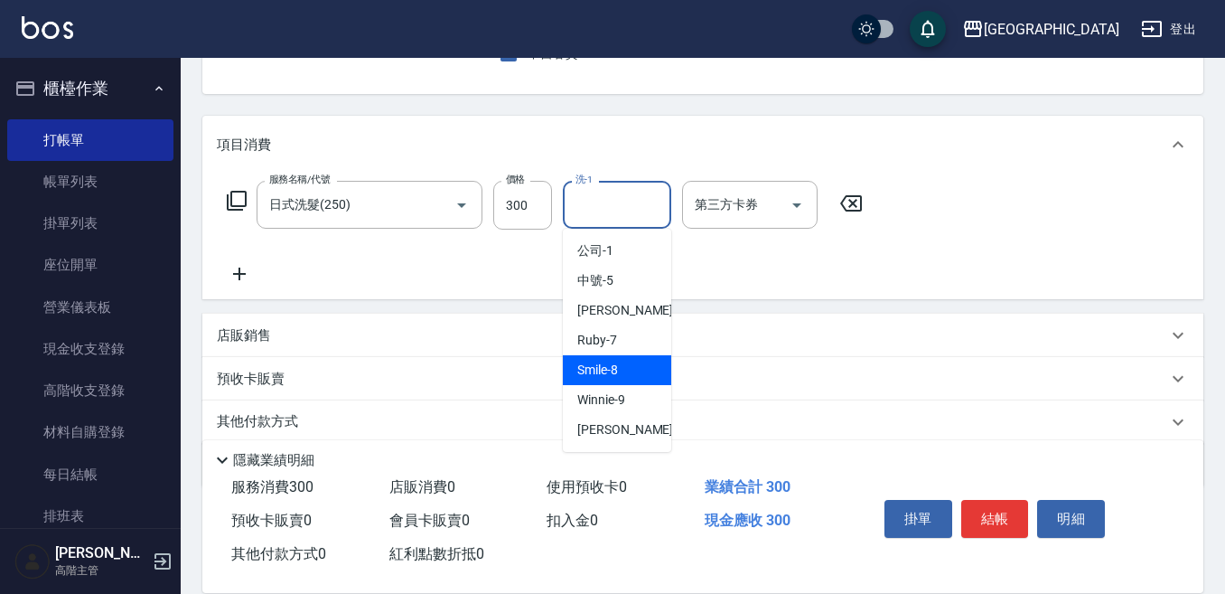
click at [620, 370] on div "Smile -8" at bounding box center [617, 370] width 108 height 30
type input "Smile-8"
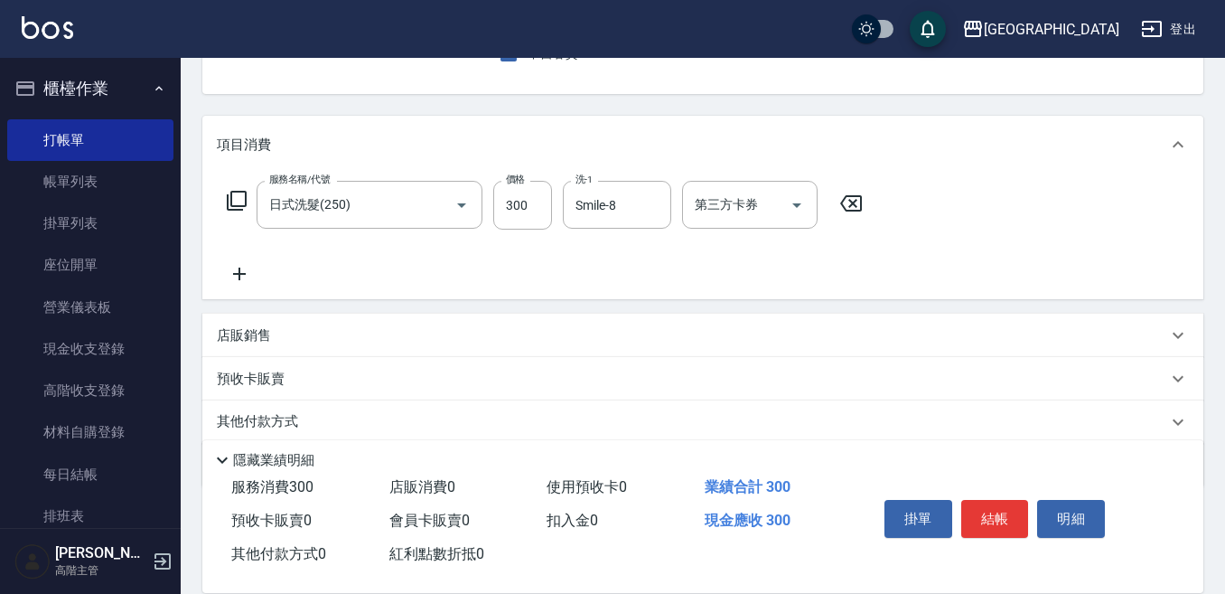
click at [228, 270] on icon at bounding box center [239, 274] width 45 height 22
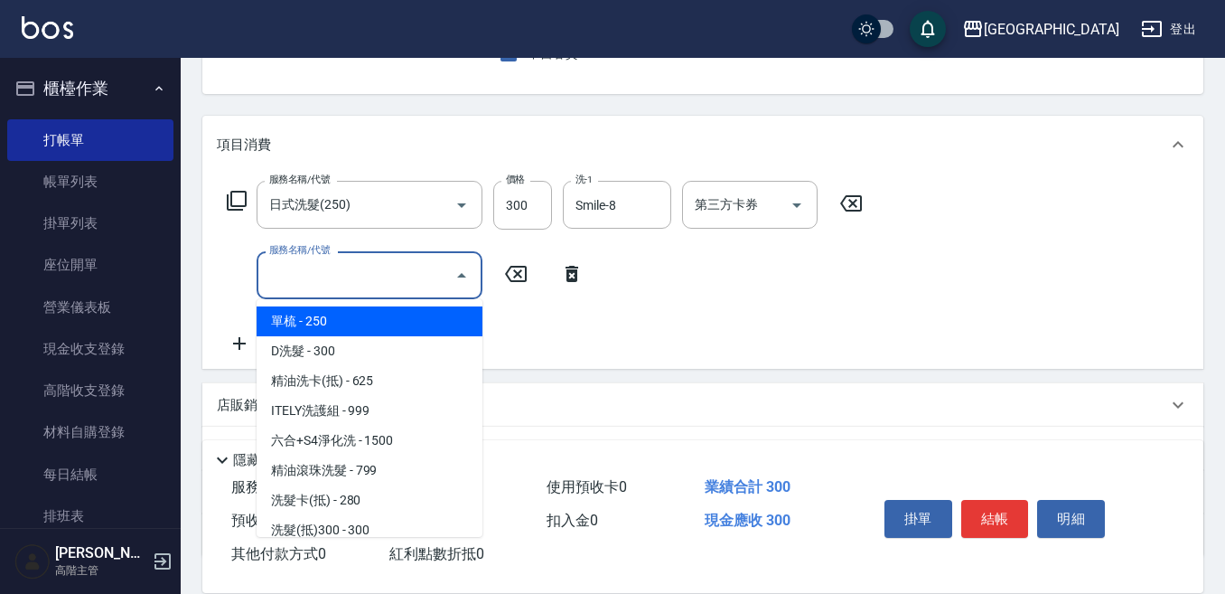
click at [340, 264] on input "服務名稱/代號" at bounding box center [356, 275] width 182 height 32
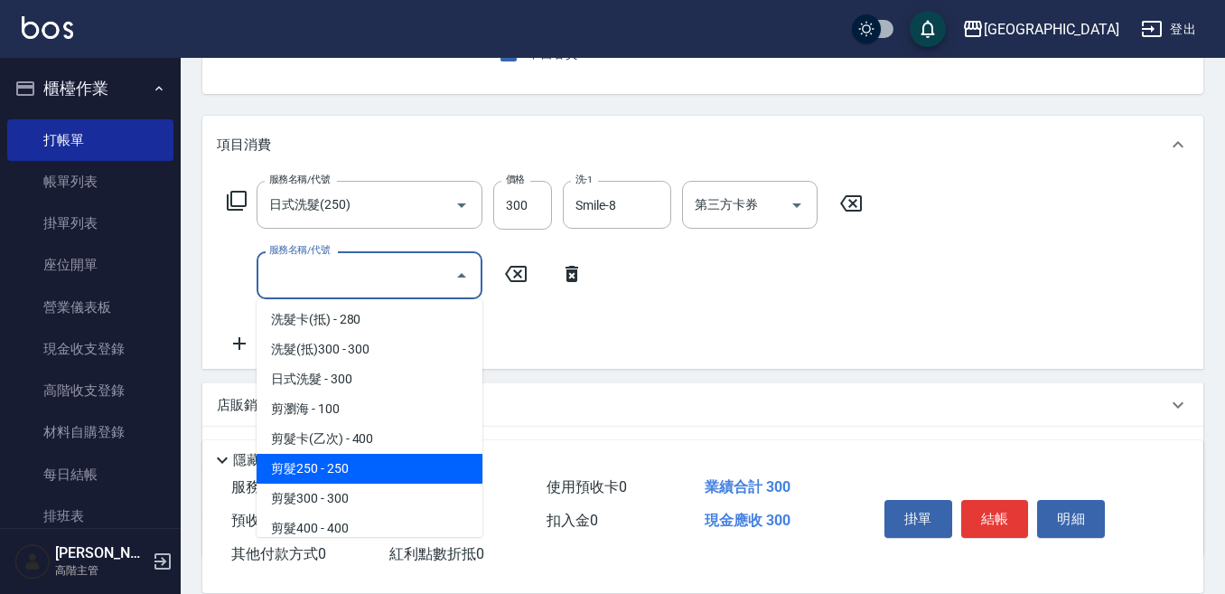
scroll to position [271, 0]
click at [328, 472] on span "剪髮500 - 500" at bounding box center [370, 468] width 226 height 30
type input "剪髮500(305)"
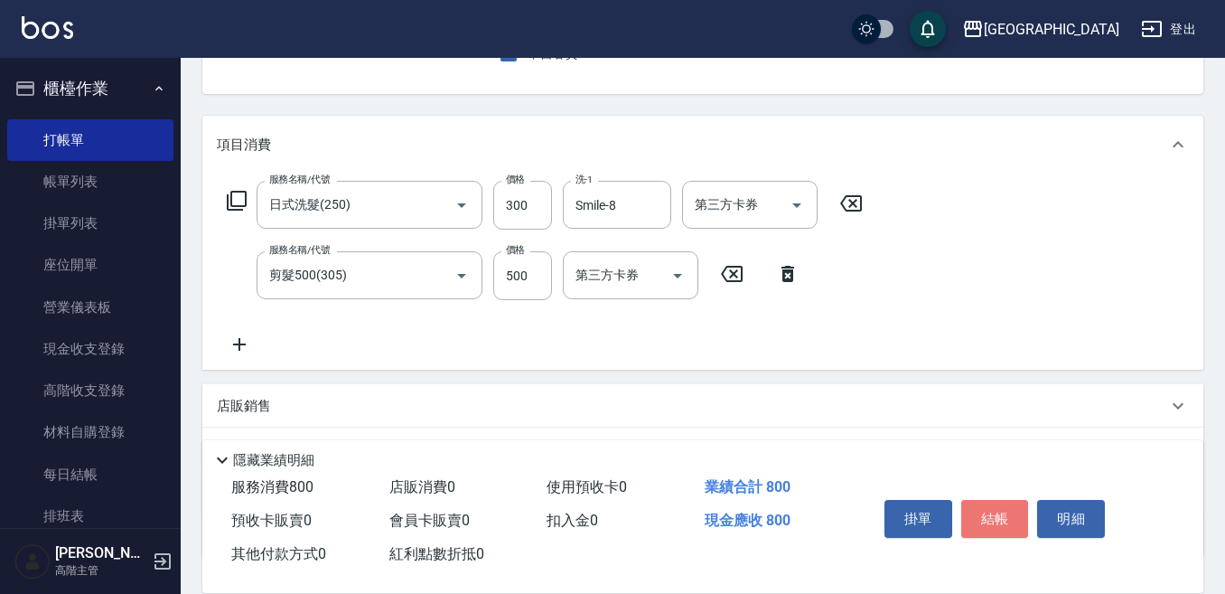
click at [987, 513] on button "結帳" at bounding box center [995, 519] width 68 height 38
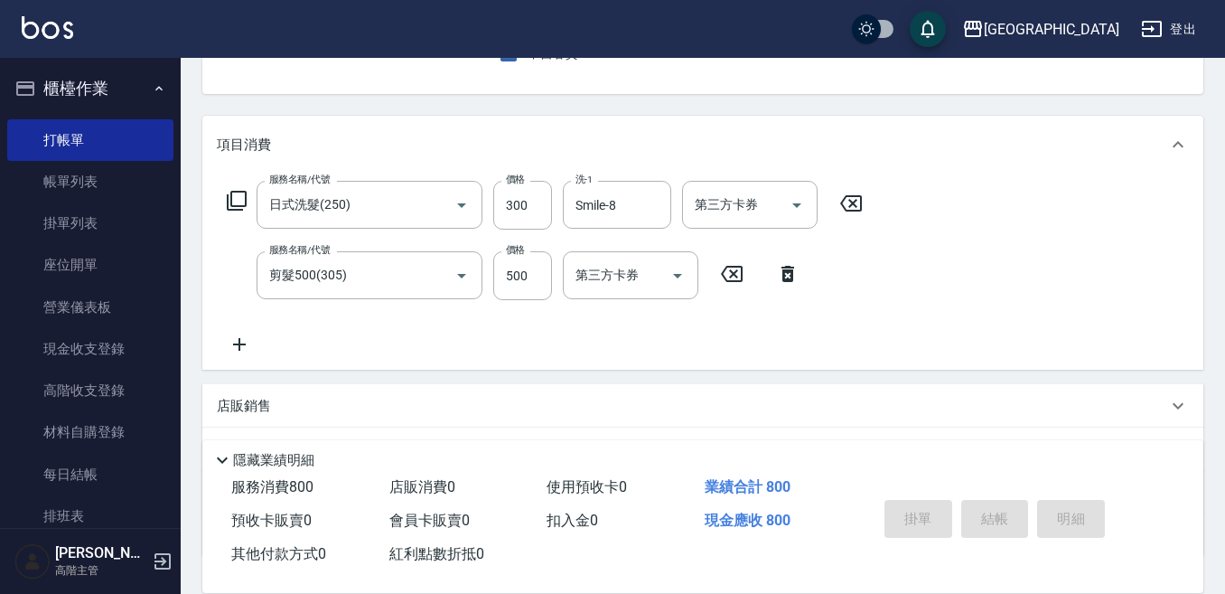
type input "[DATE] 19:36"
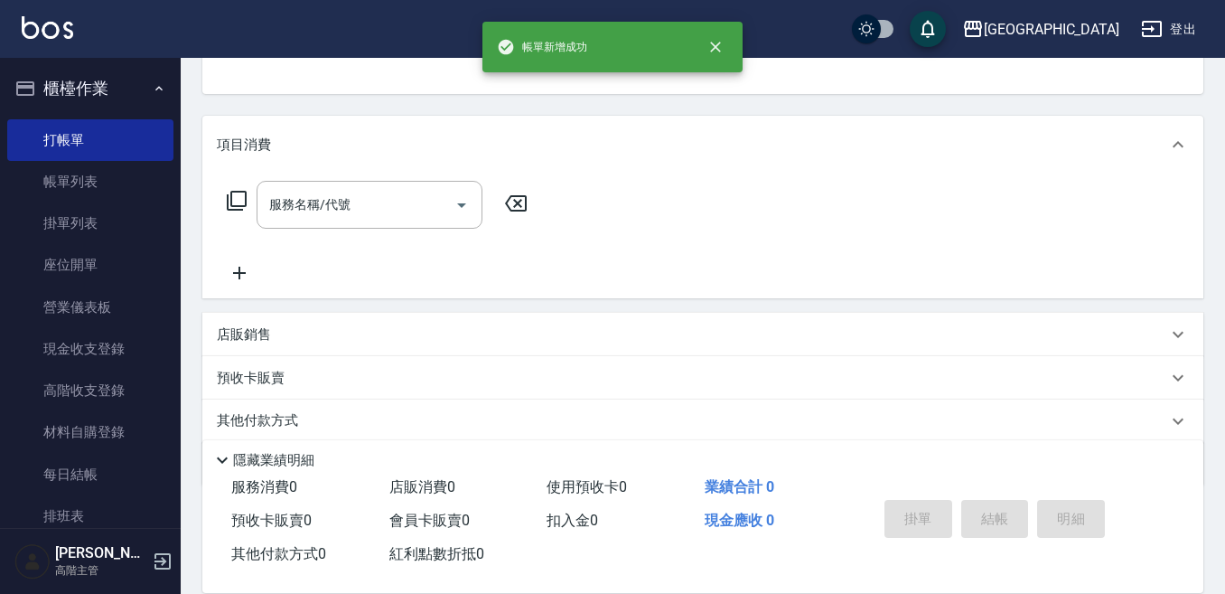
scroll to position [175, 0]
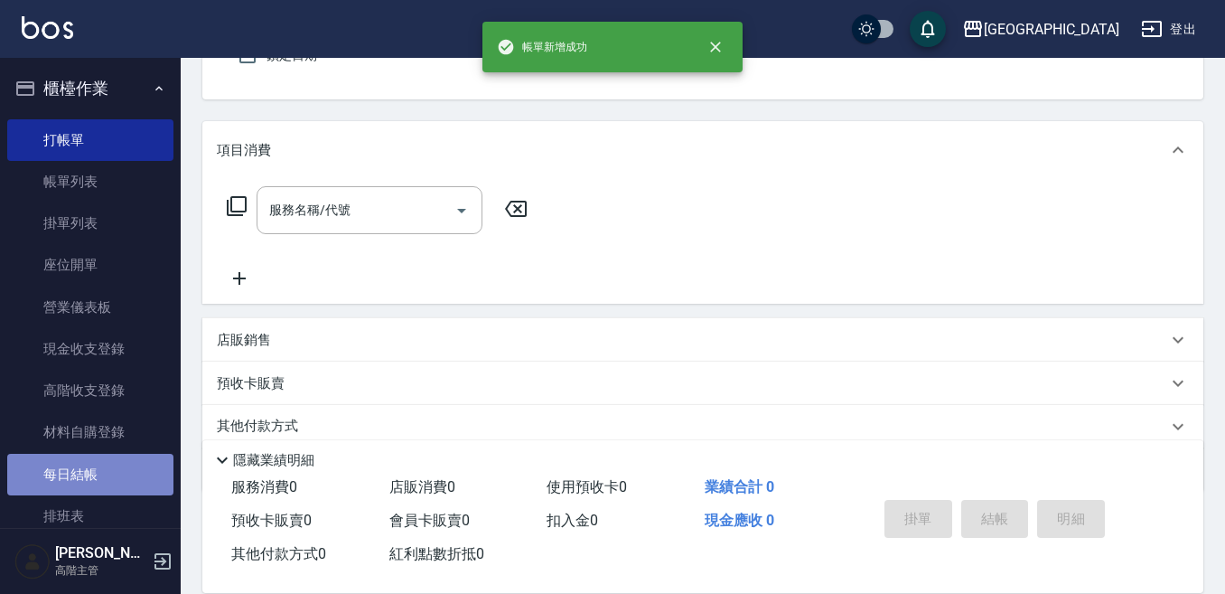
click at [109, 472] on link "每日結帳" at bounding box center [90, 475] width 166 height 42
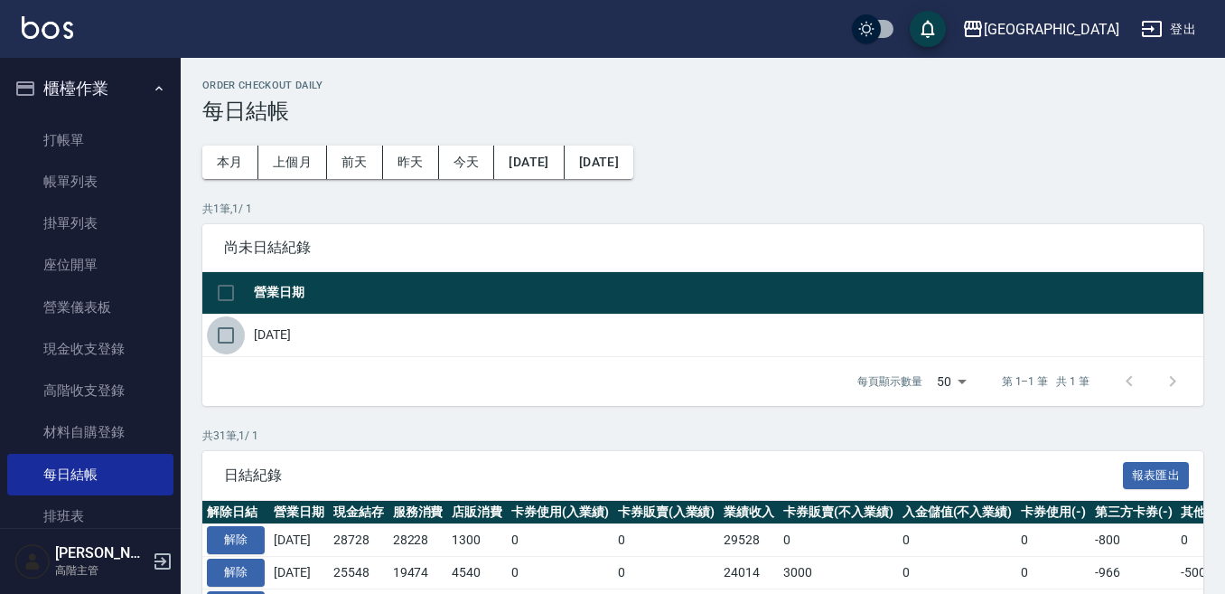
click at [228, 334] on input "checkbox" at bounding box center [226, 335] width 38 height 38
checkbox input "true"
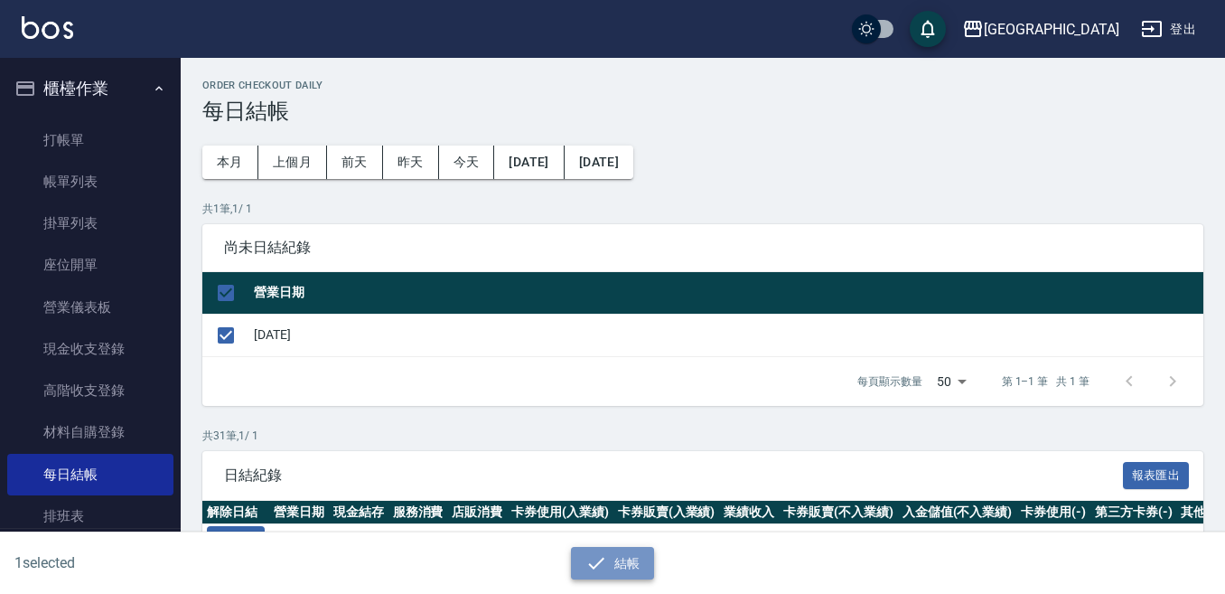
click at [630, 556] on button "結帳" at bounding box center [613, 563] width 84 height 33
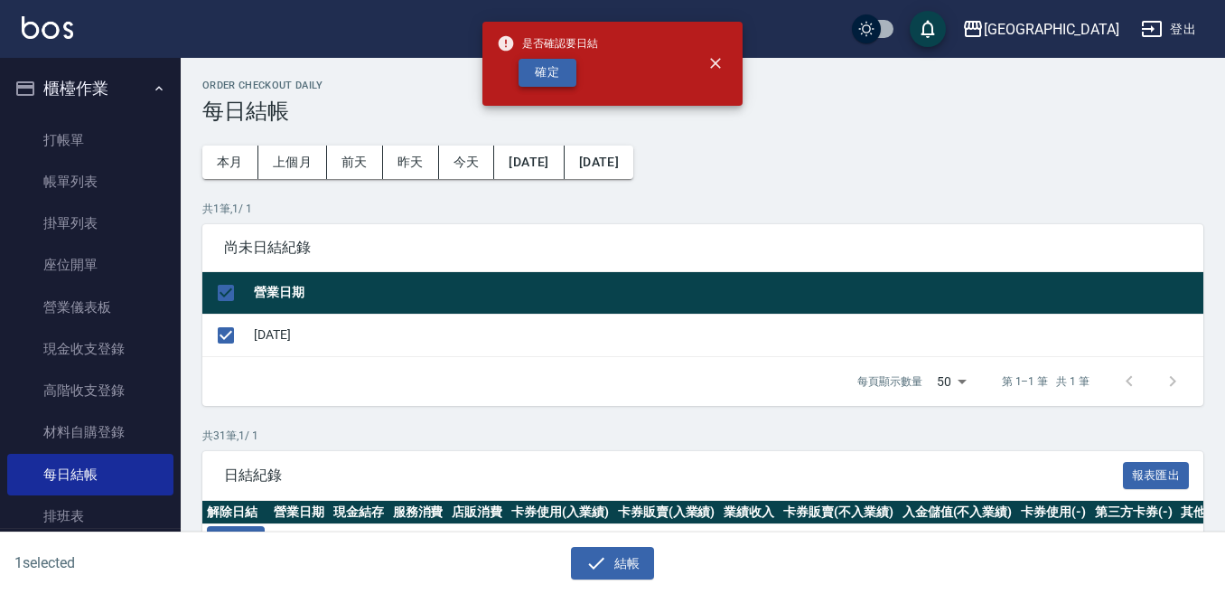
drag, startPoint x: 559, startPoint y: 45, endPoint x: 559, endPoint y: 65, distance: 19.9
click at [559, 47] on span "是否確認要日結" at bounding box center [547, 43] width 101 height 18
click at [559, 78] on button "確定" at bounding box center [548, 73] width 58 height 28
checkbox input "false"
